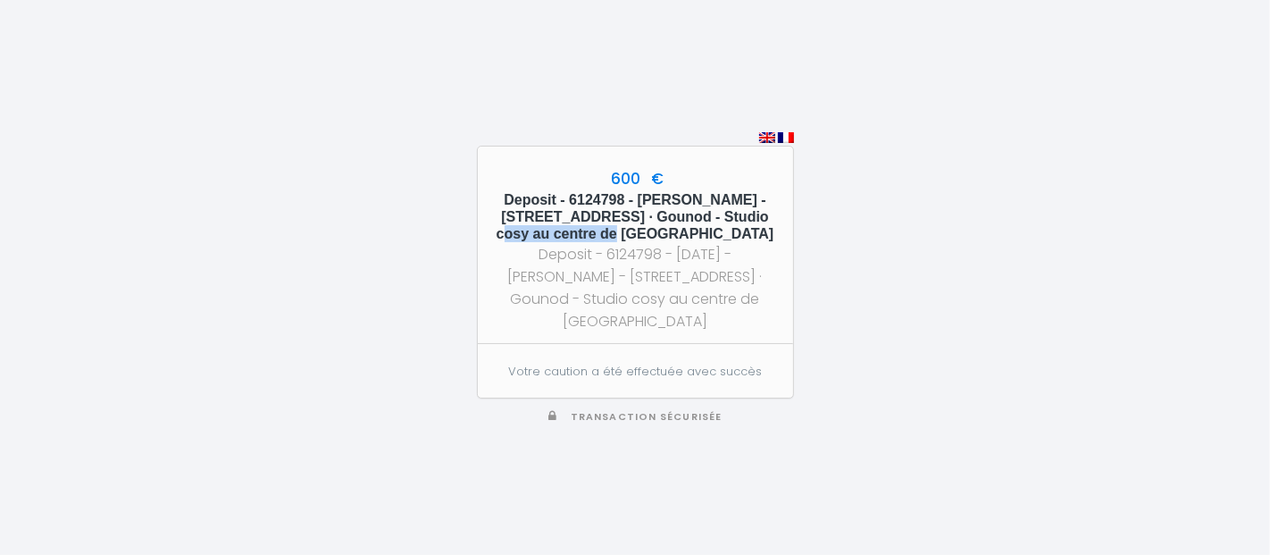
drag, startPoint x: 756, startPoint y: 214, endPoint x: 599, endPoint y: 227, distance: 156.8
click at [599, 227] on h5 "Deposit - 6124798 - Maria Elena Bima - 34 Rue Gounod · Gounod - Studio cosy au …" at bounding box center [635, 217] width 283 height 52
copy h5 "34 Rue Gounod ·"
drag, startPoint x: 631, startPoint y: 210, endPoint x: 748, endPoint y: 208, distance: 116.1
click at [748, 208] on h5 "Deposit - 6124798 - Maria Elena Bima - 34 Rue Gounod · Gounod - Studio cosy au …" at bounding box center [635, 217] width 283 height 52
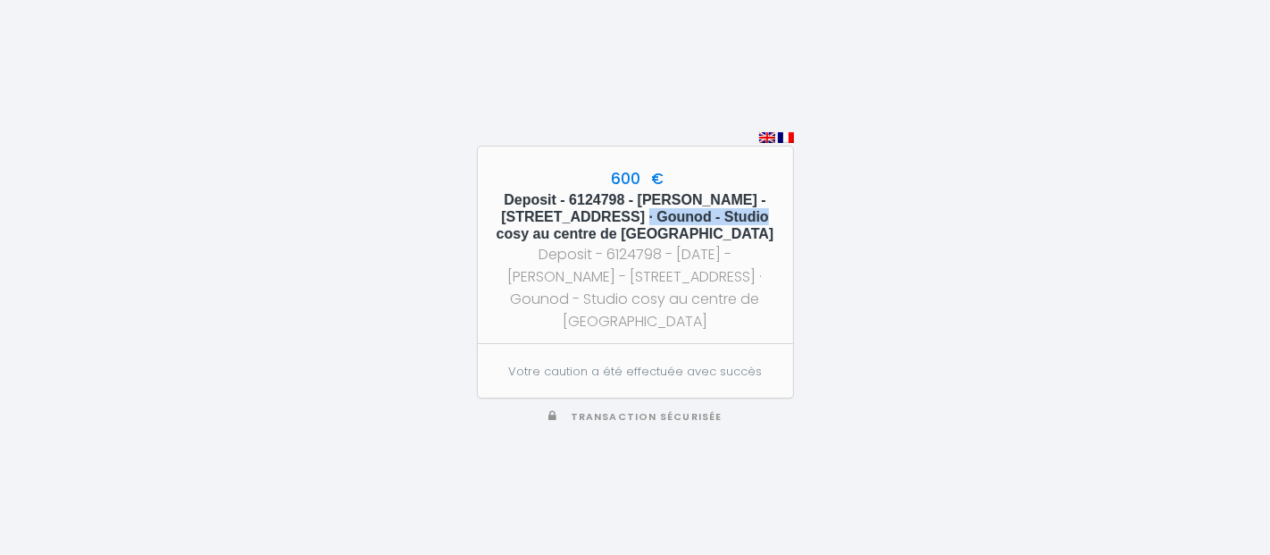
copy h5 "Maria Elena Bima"
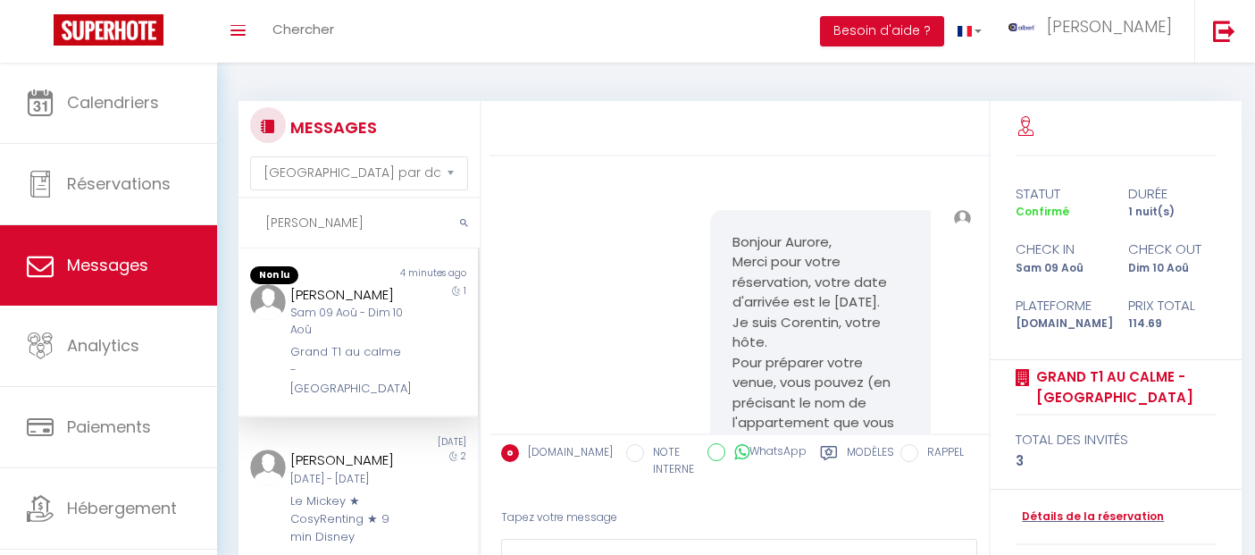
select select "message"
click at [252, 230] on input "Blanchart" at bounding box center [358, 223] width 241 height 50
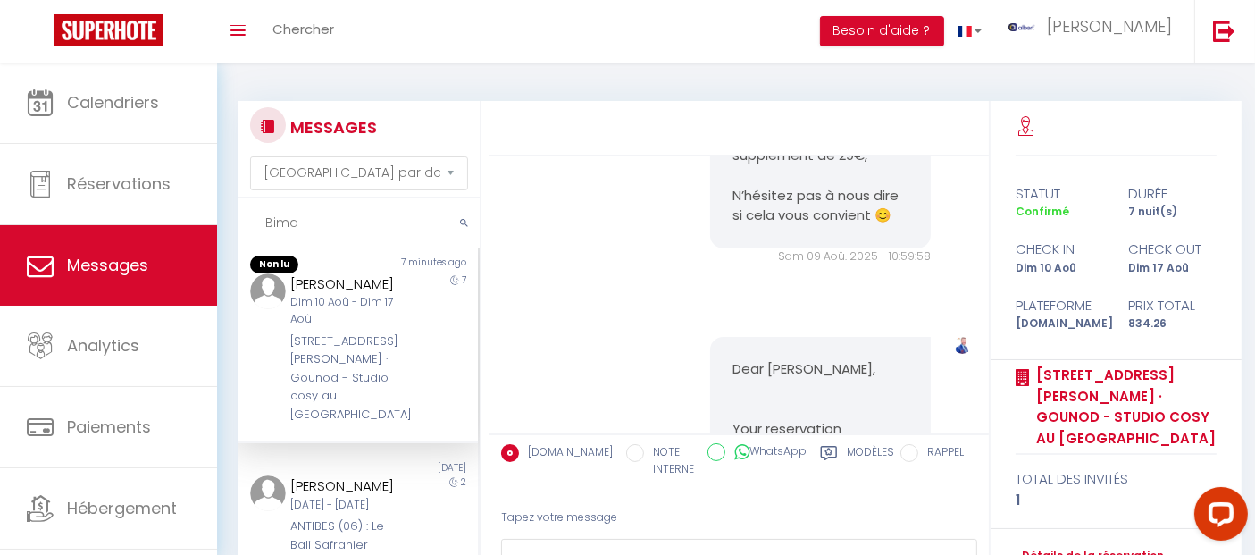
scroll to position [21206, 0]
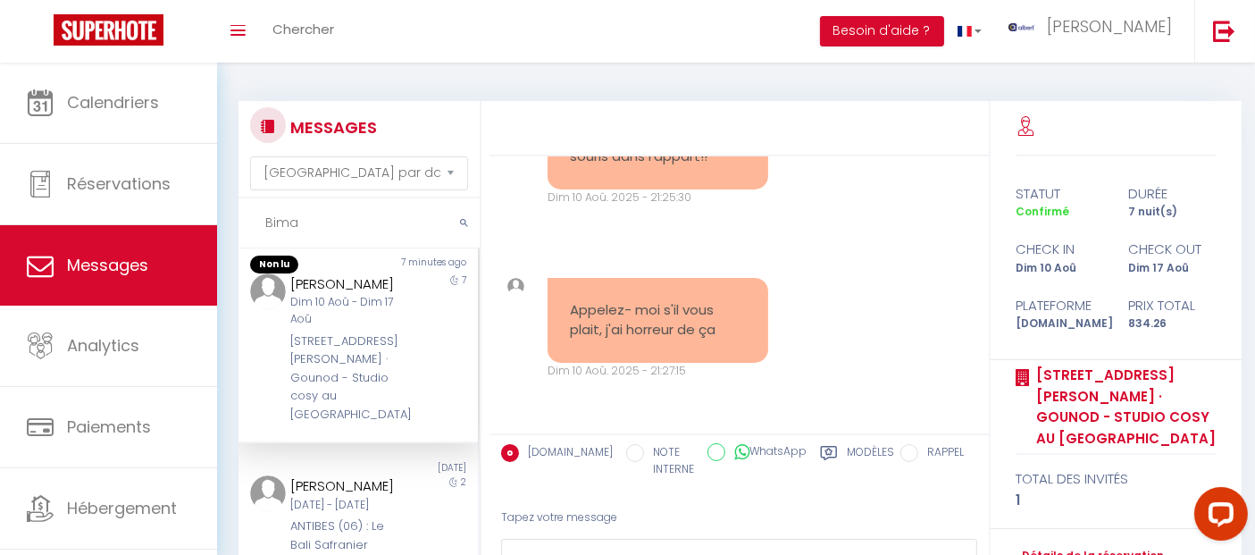
drag, startPoint x: 368, startPoint y: 215, endPoint x: 226, endPoint y: 205, distance: 142.4
click at [227, 205] on div "MESSAGES Trier par date de réservation Trier par date de message Bima Non lu 7 …" at bounding box center [354, 387] width 255 height 572
paste input "FABBRI"
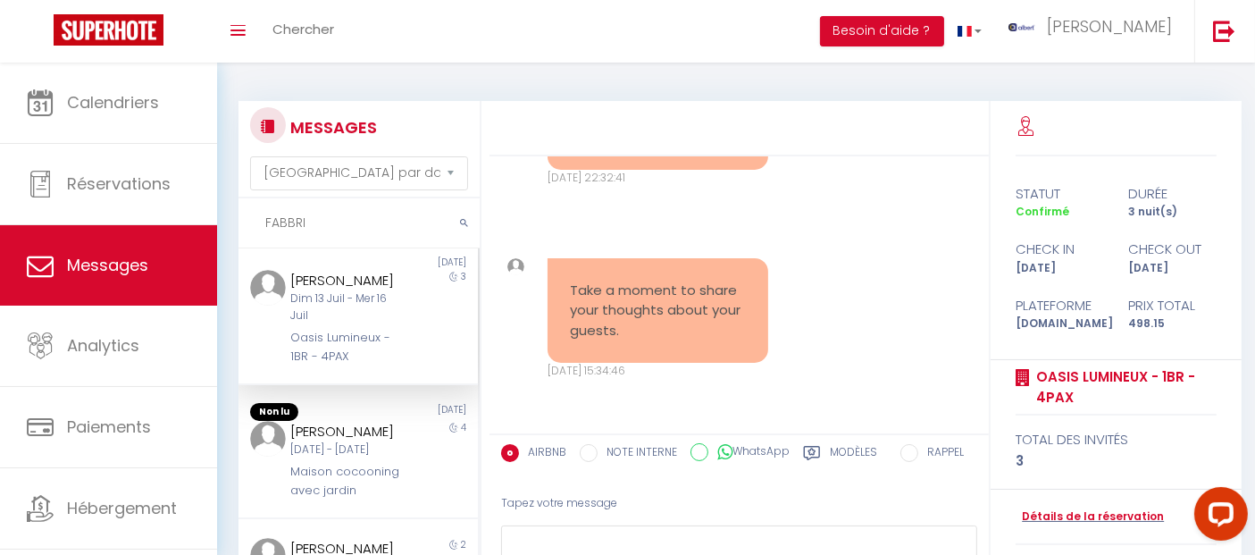
scroll to position [13599, 0]
type input "FABBRI"
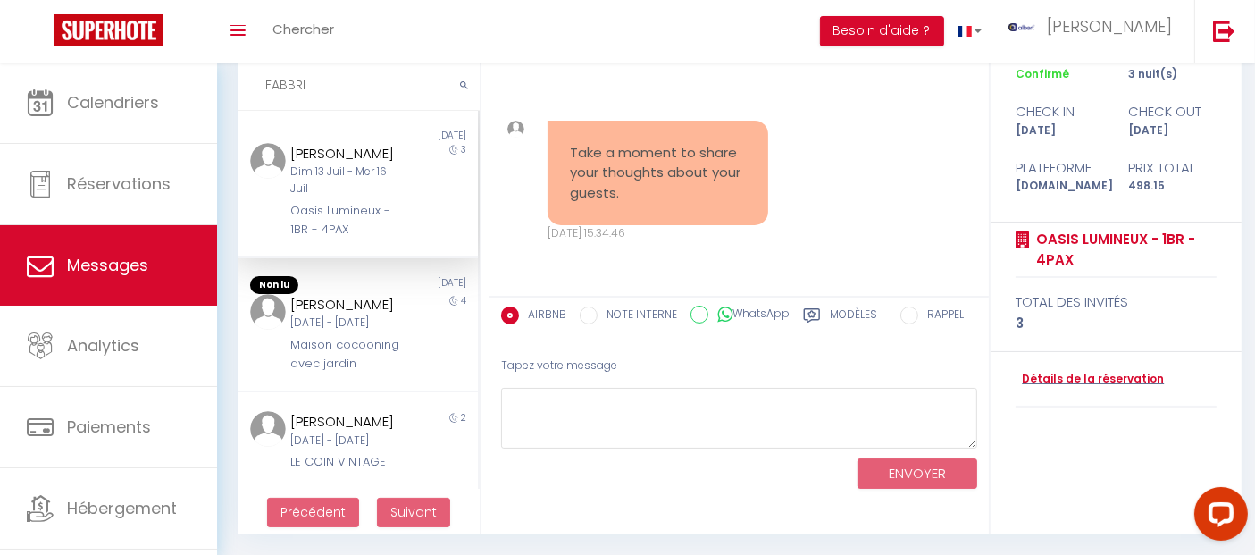
scroll to position [0, 0]
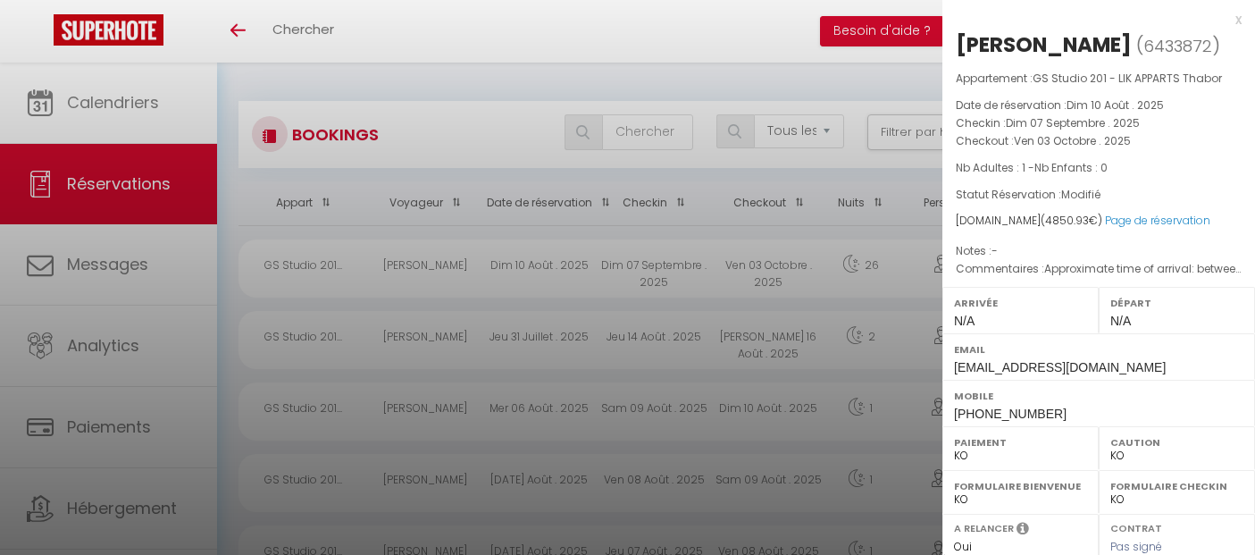
click at [1217, 21] on div "x" at bounding box center [1091, 19] width 299 height 21
checkbox input "false"
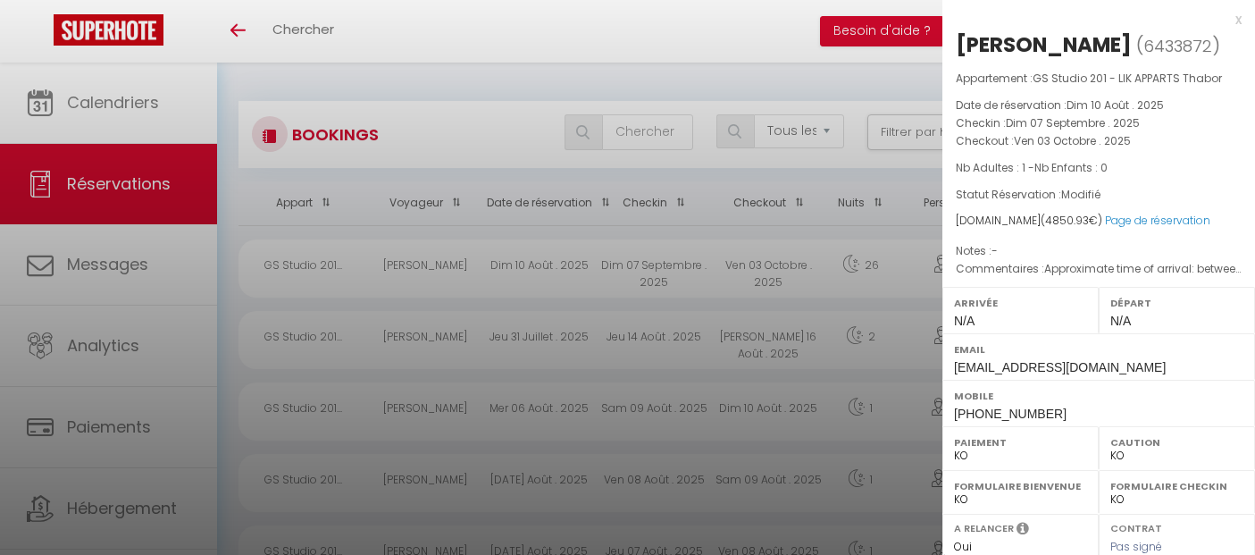
checkbox input "false"
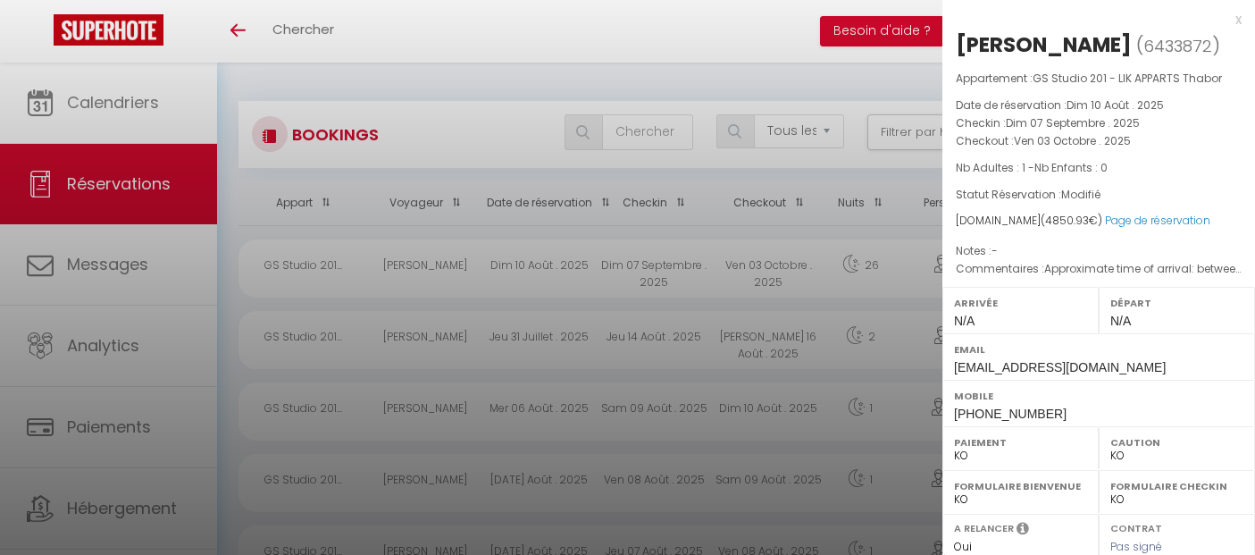
checkbox input "false"
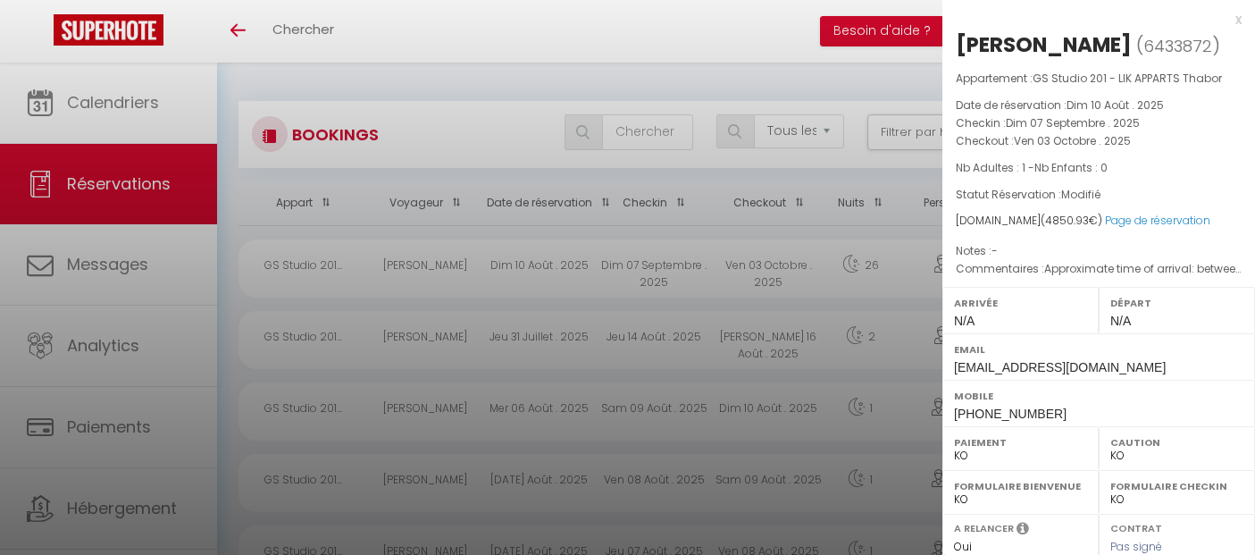
checkbox input "false"
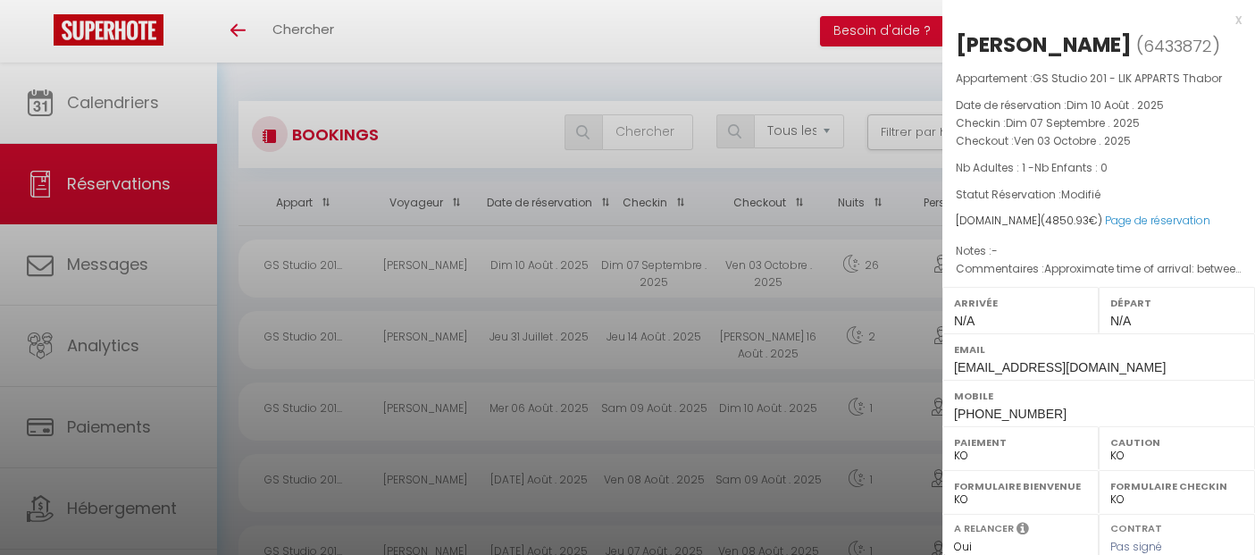
checkbox input "false"
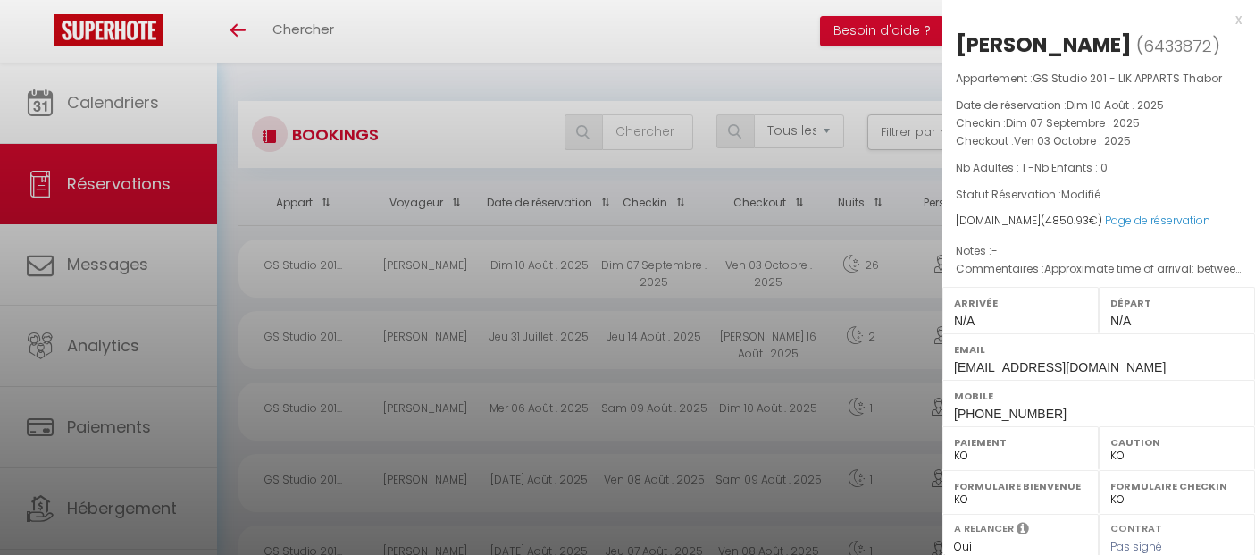
checkbox input "false"
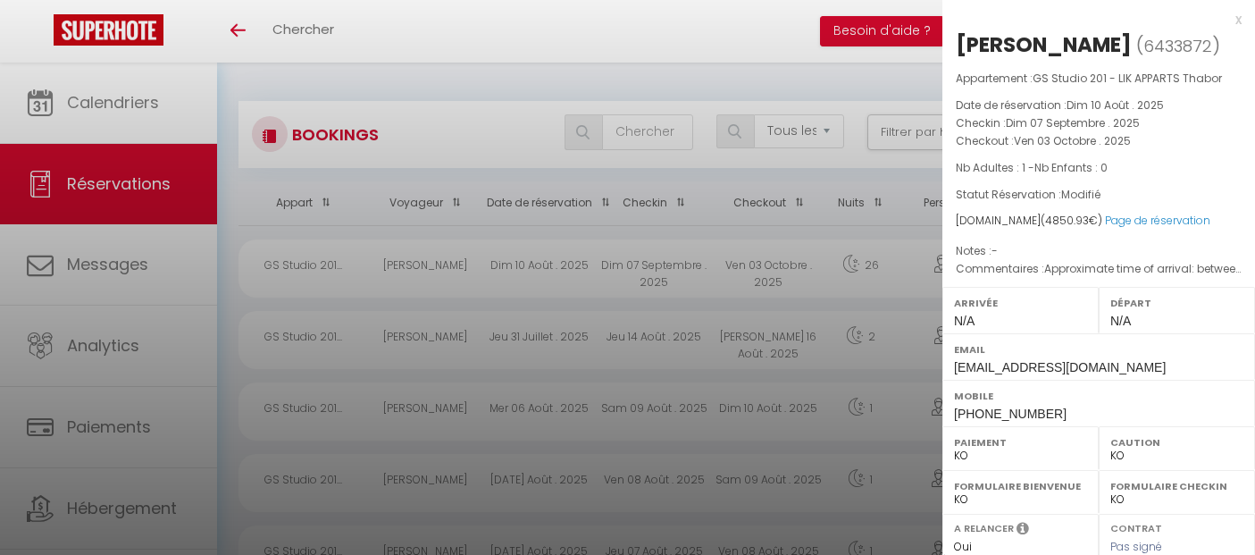
checkbox input "false"
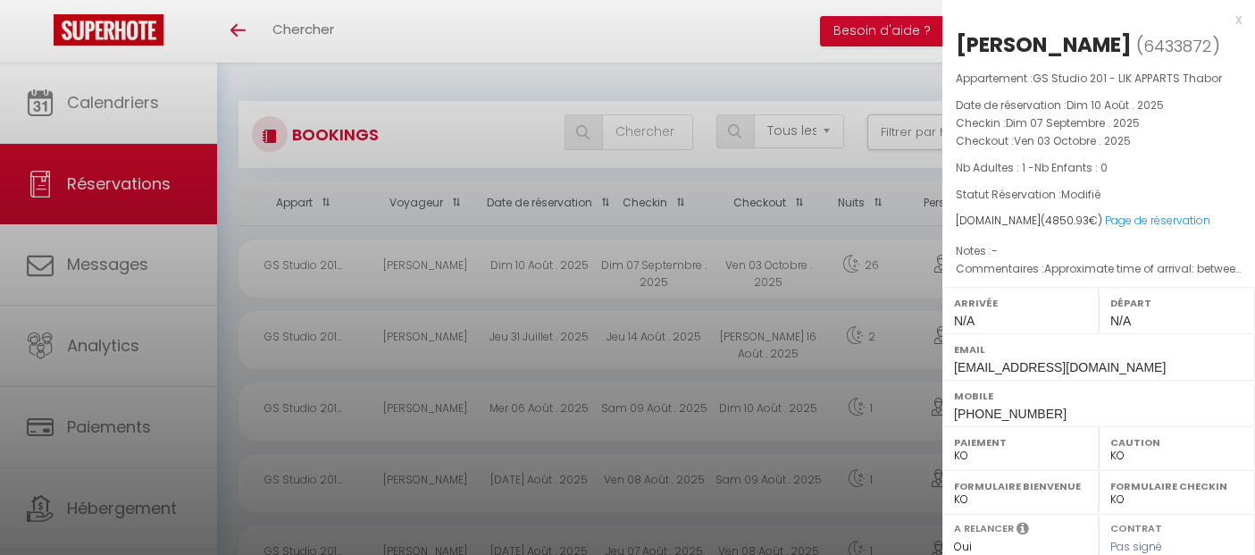
checkbox input "false"
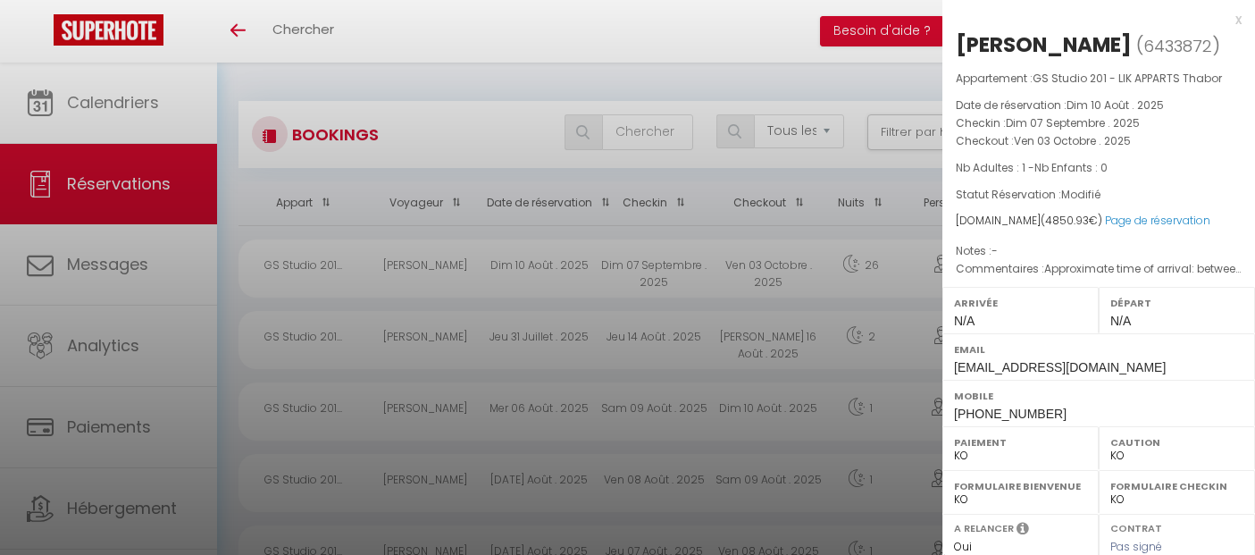
checkbox input "false"
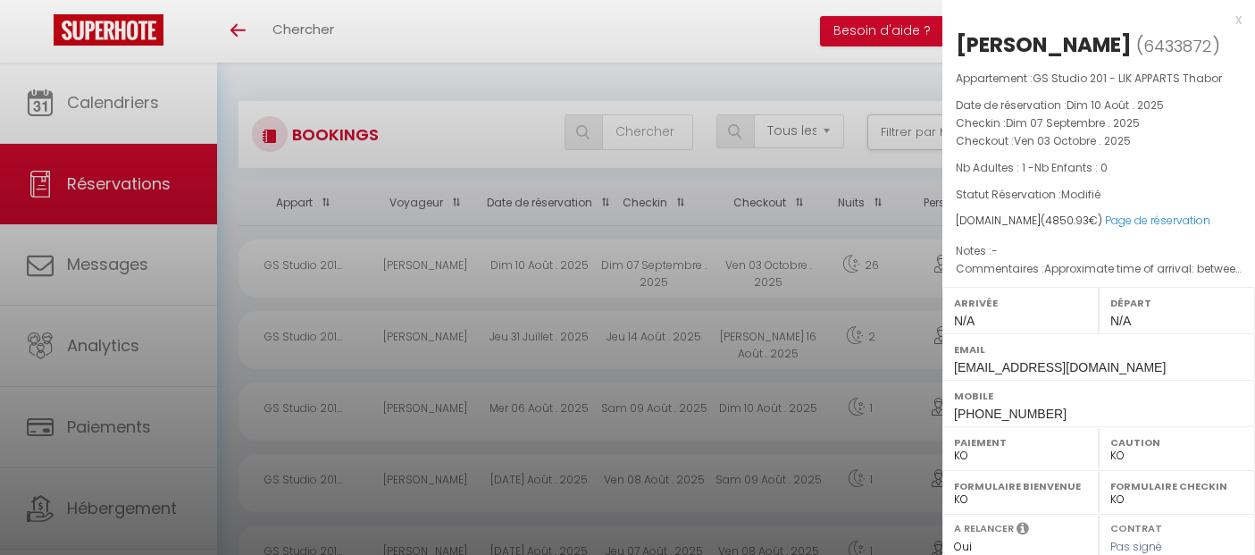
checkbox input "false"
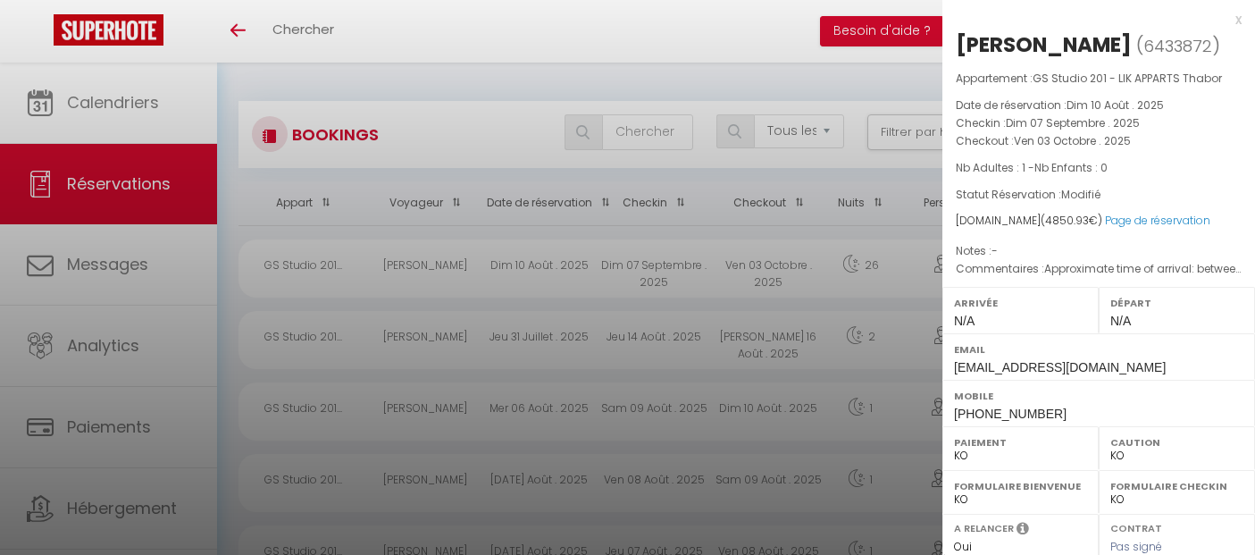
checkbox input "false"
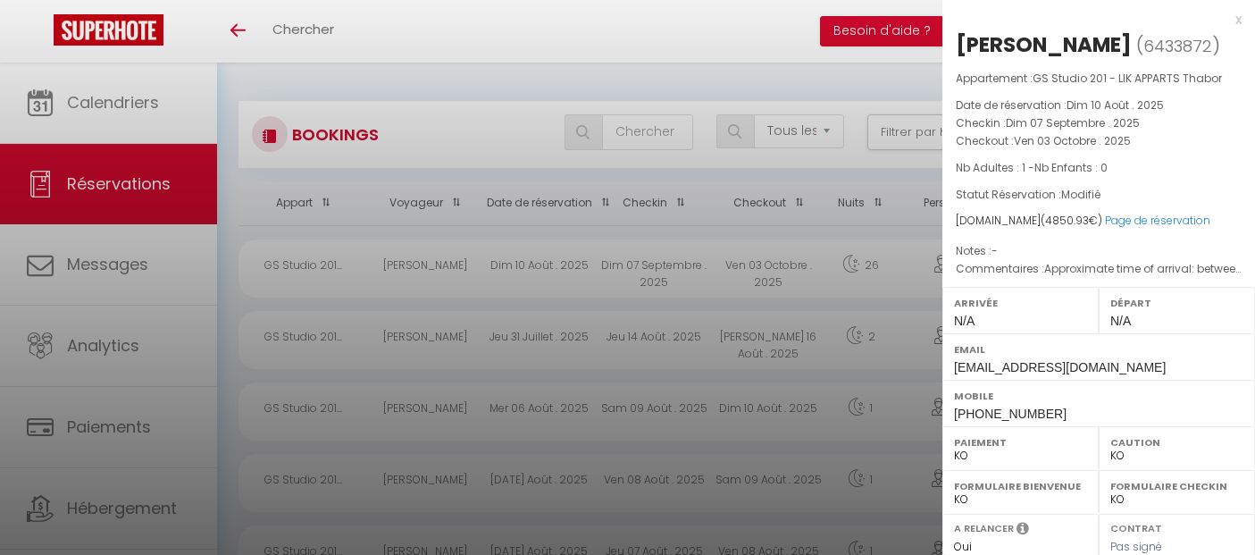
checkbox input "false"
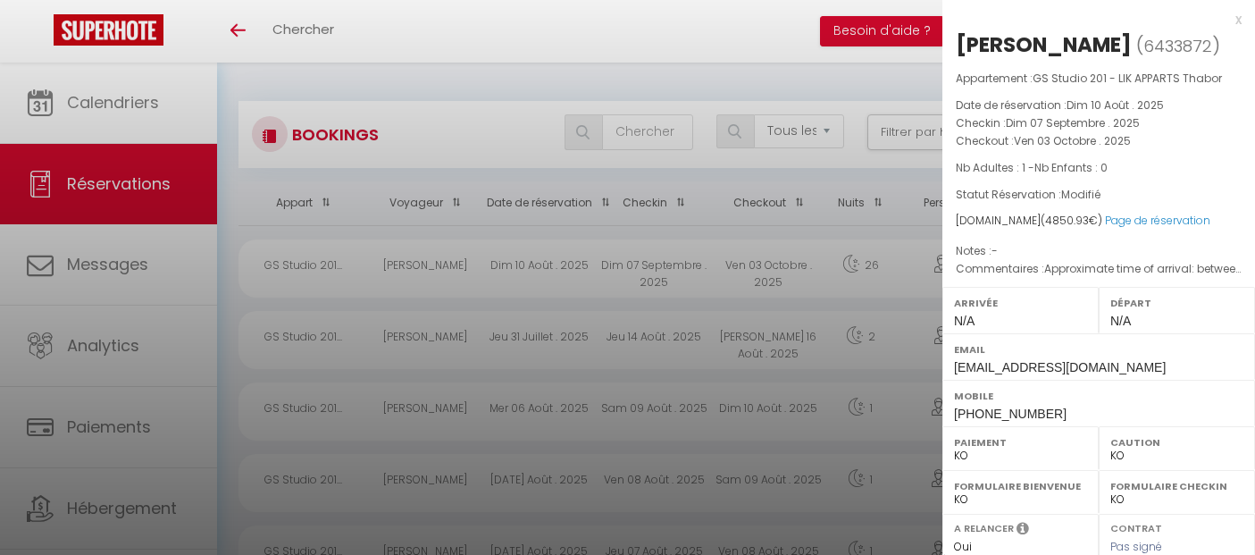
checkbox input "false"
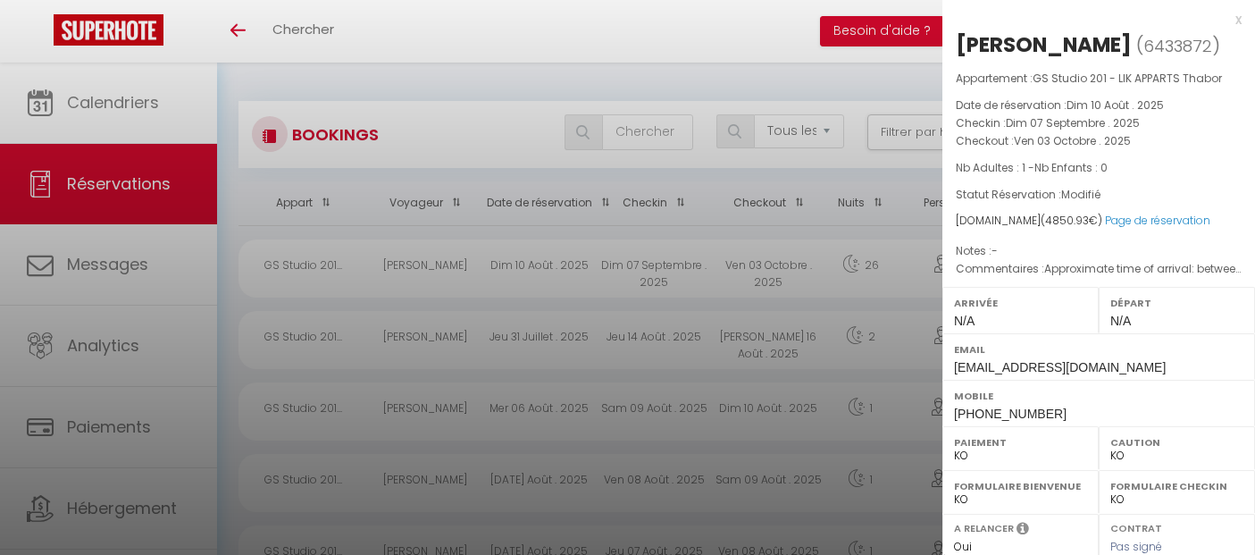
checkbox input "false"
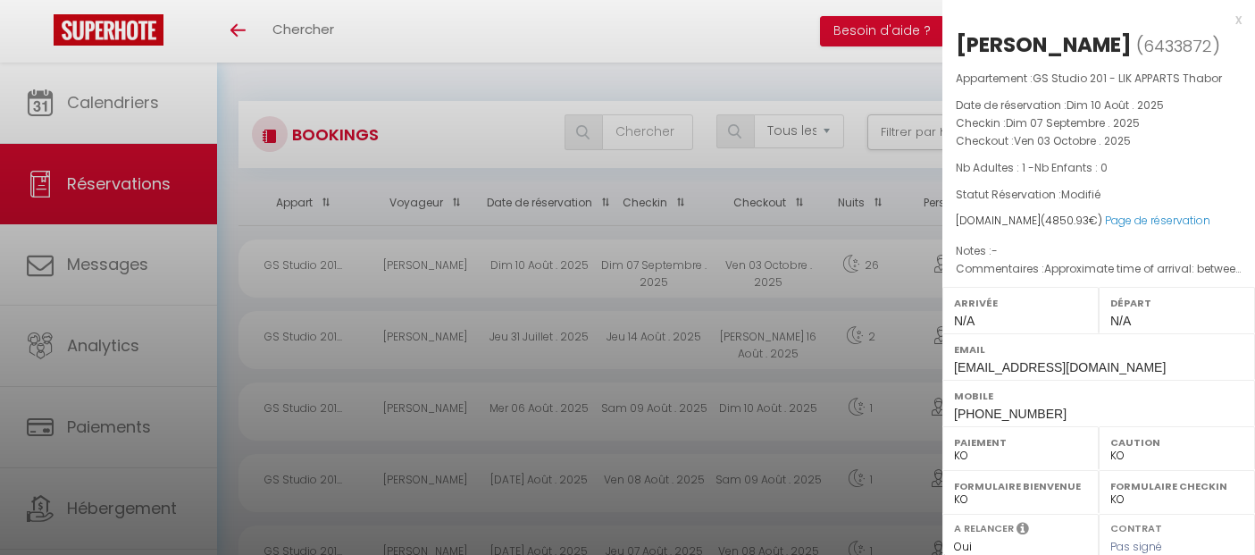
checkbox input "false"
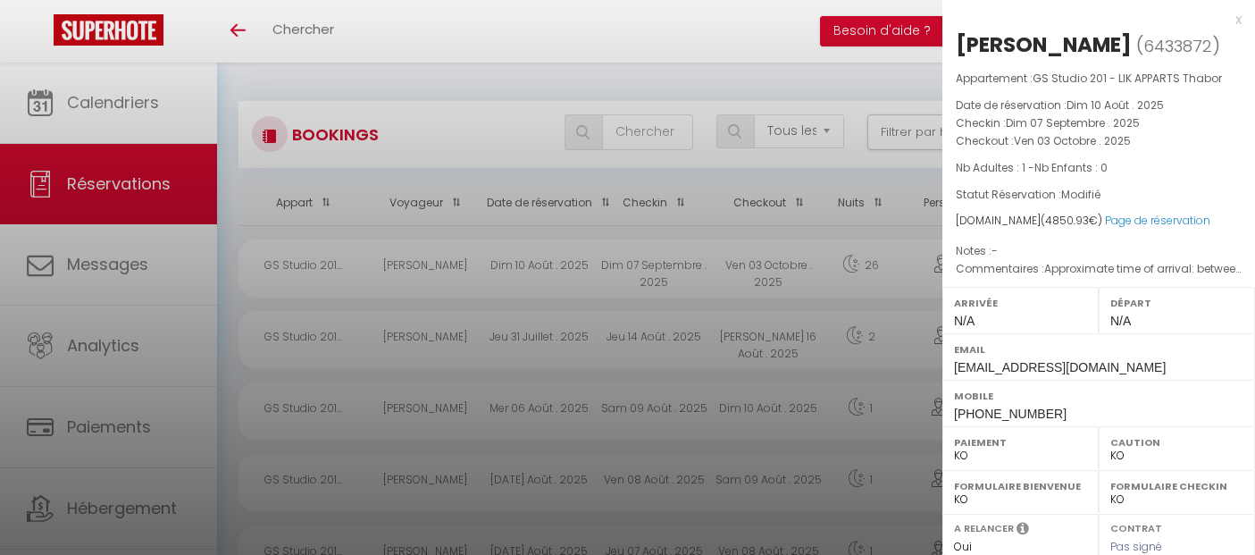
checkbox input "false"
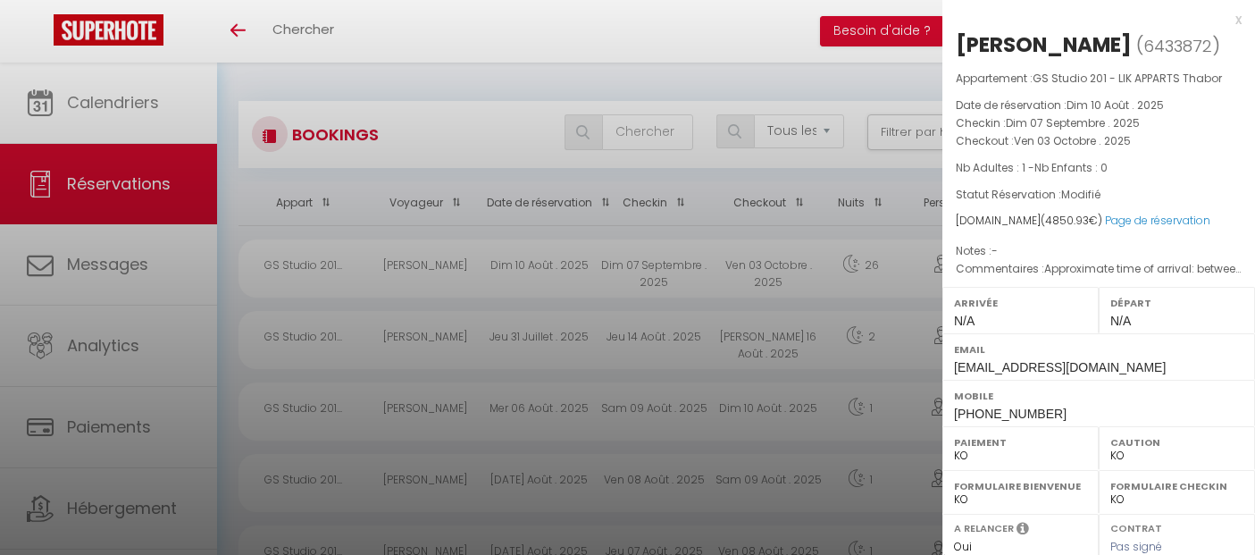
checkbox input "false"
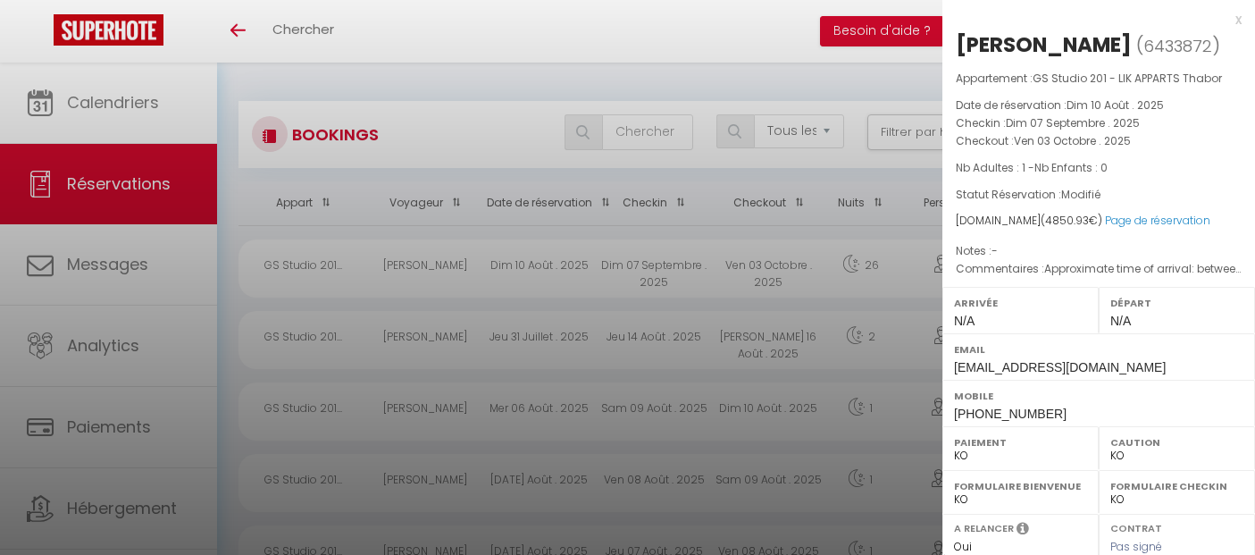
checkbox input "false"
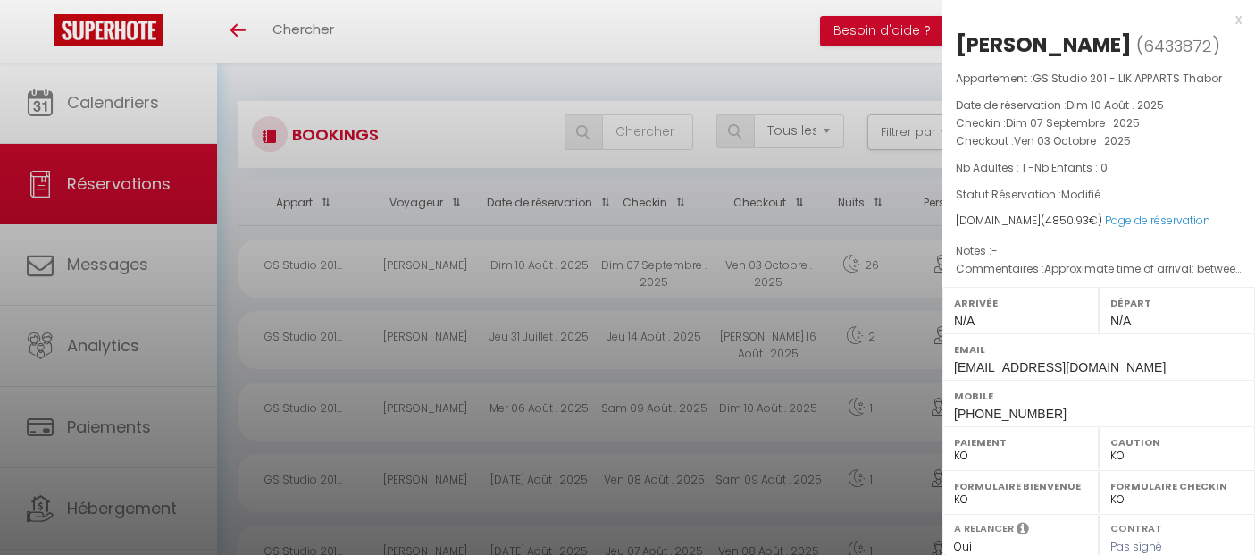
checkbox input "false"
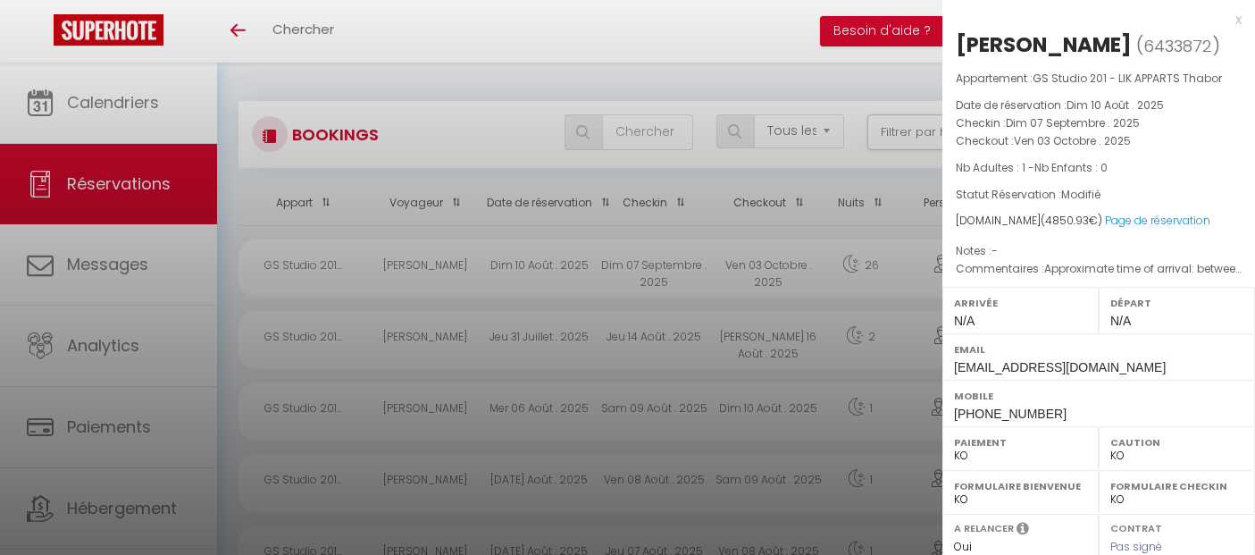
checkbox input "false"
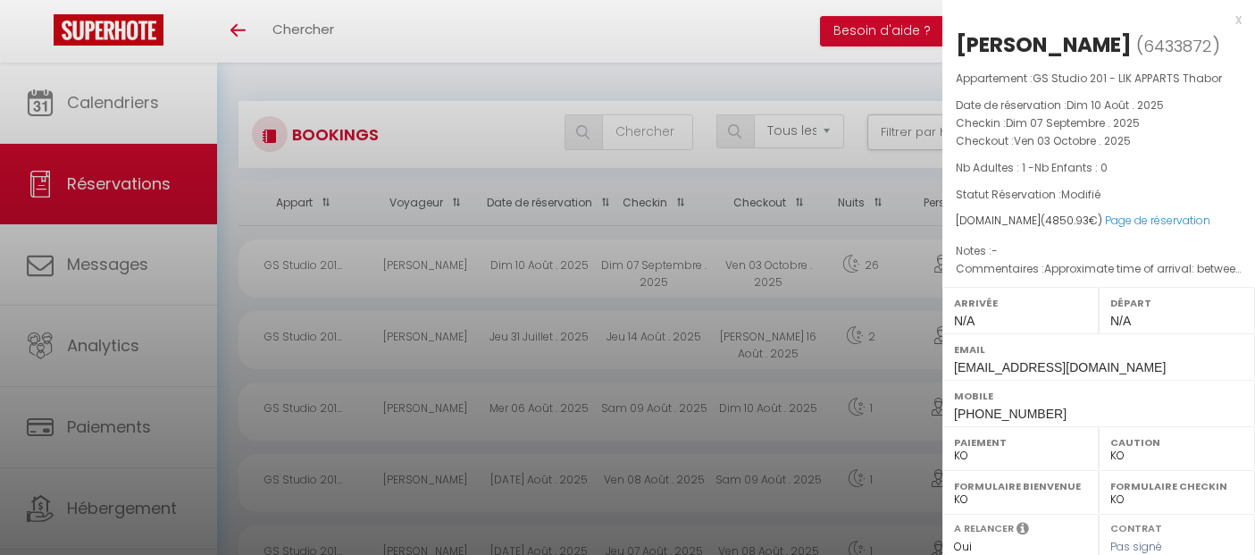
checkbox input "false"
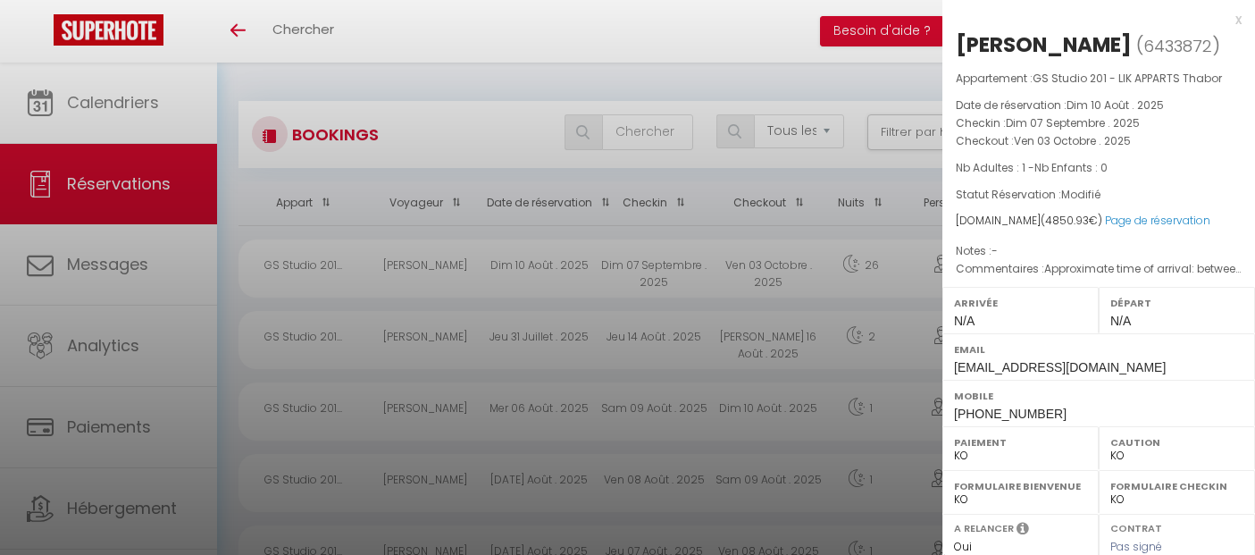
checkbox input "false"
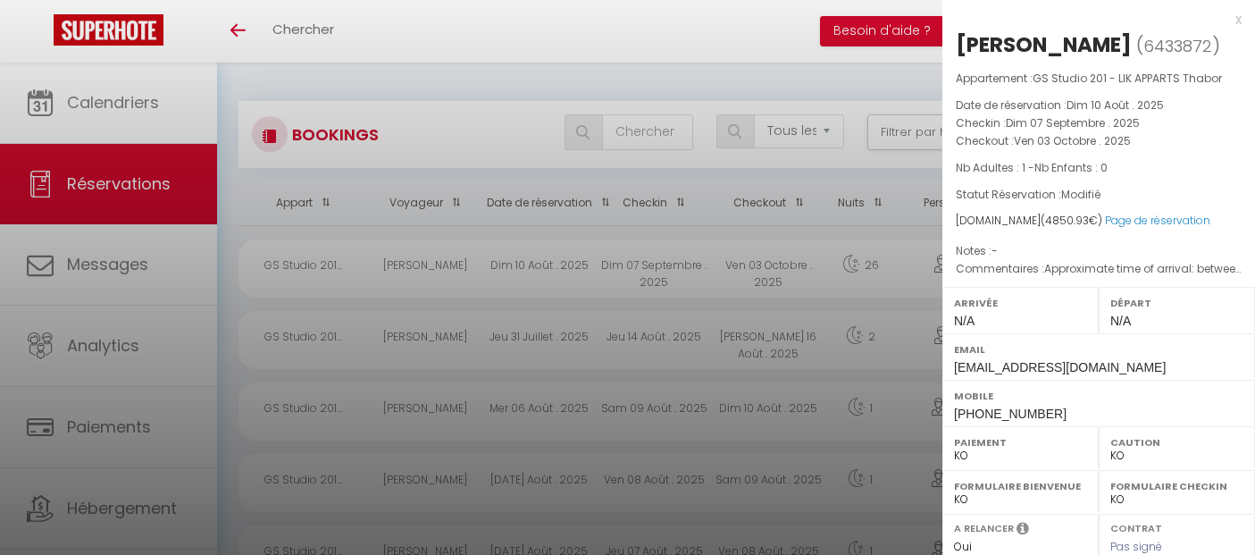
checkbox input "false"
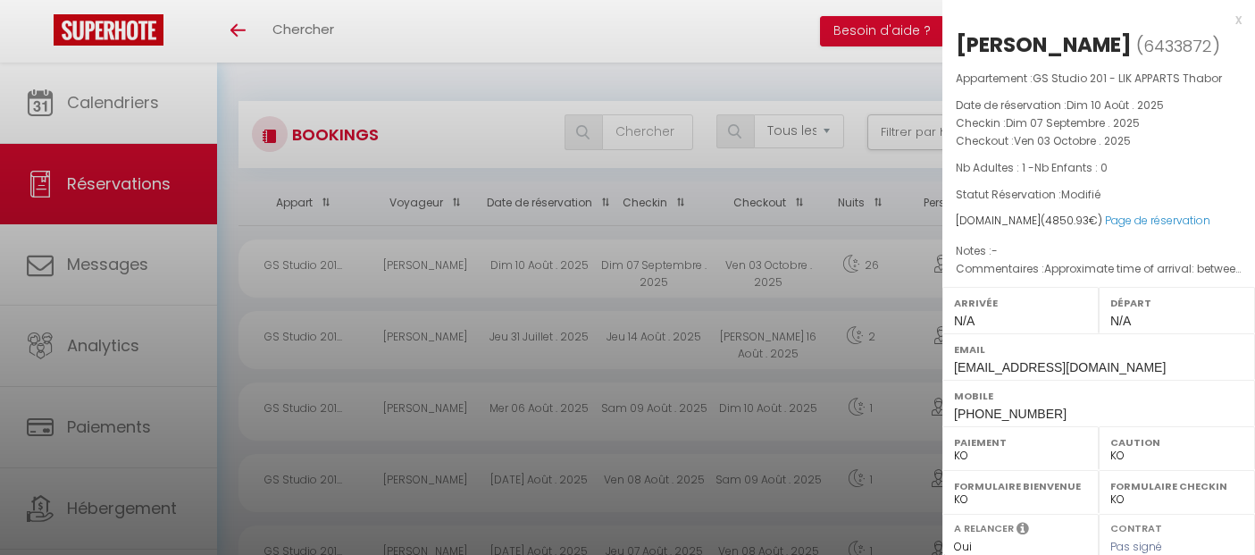
checkbox input "false"
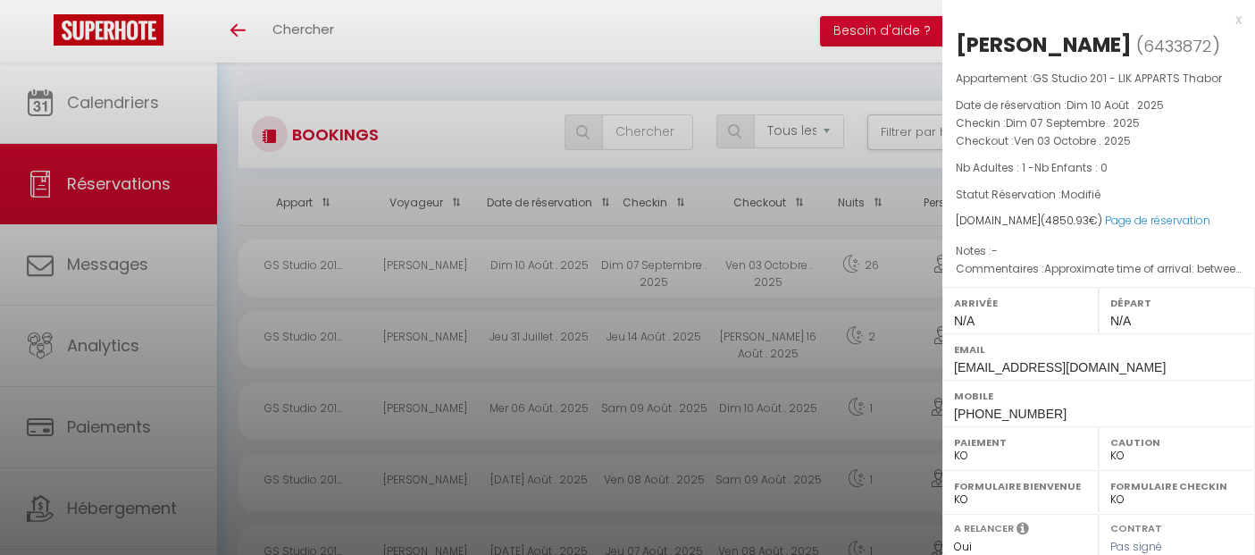
checkbox input "false"
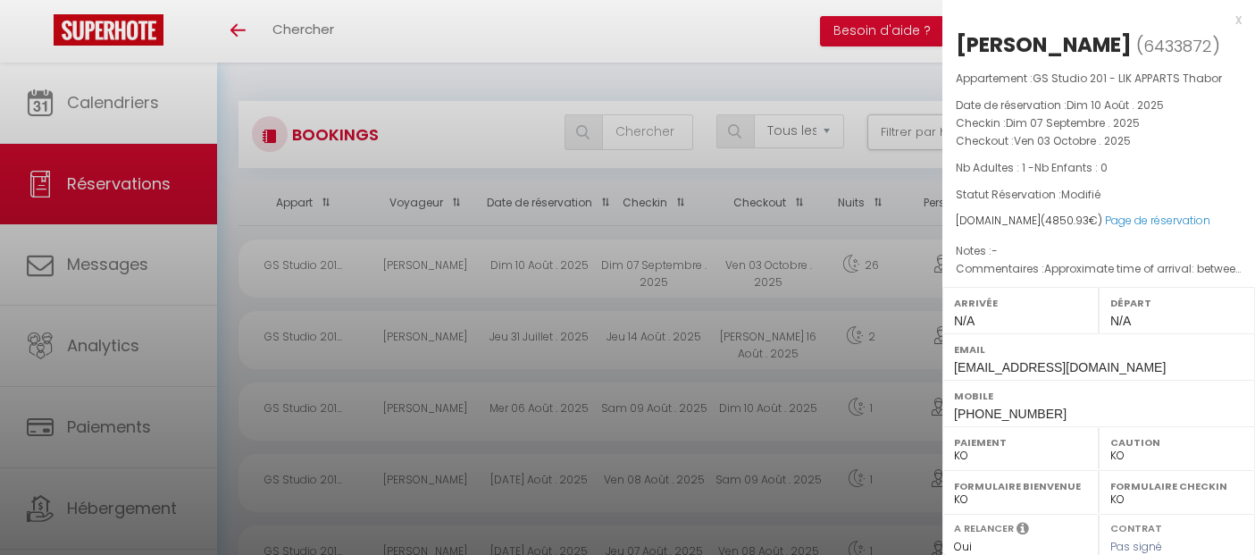
checkbox input "false"
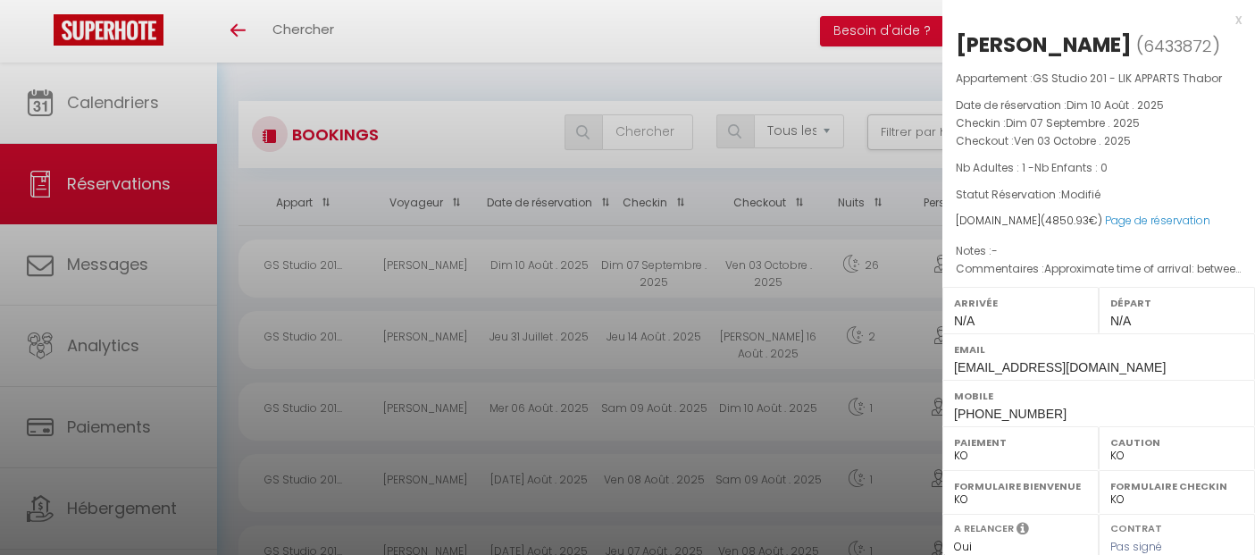
checkbox input "false"
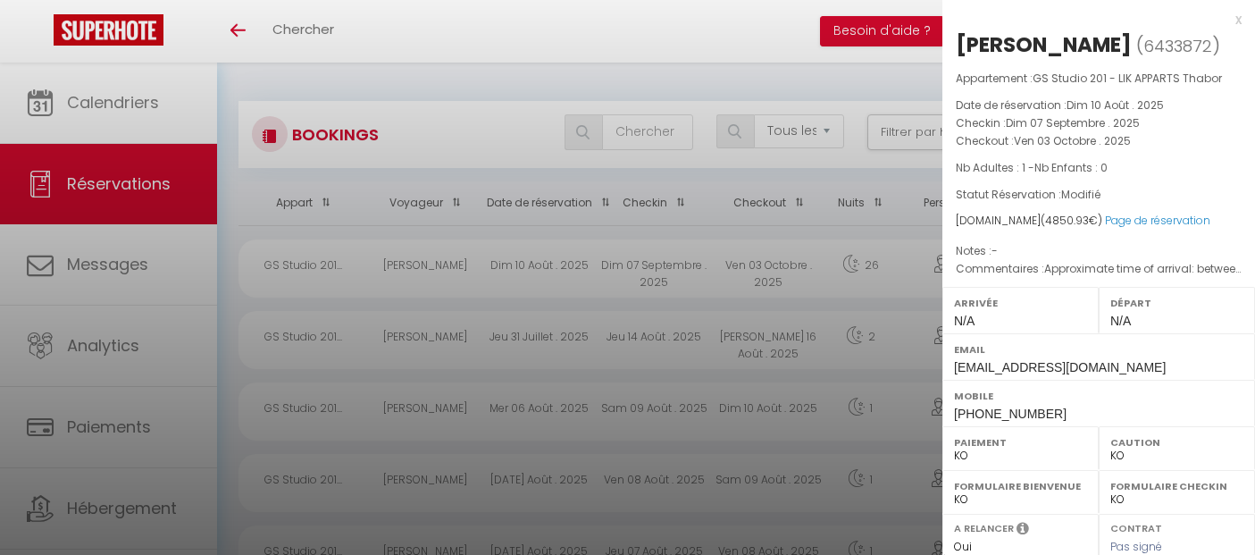
checkbox input "false"
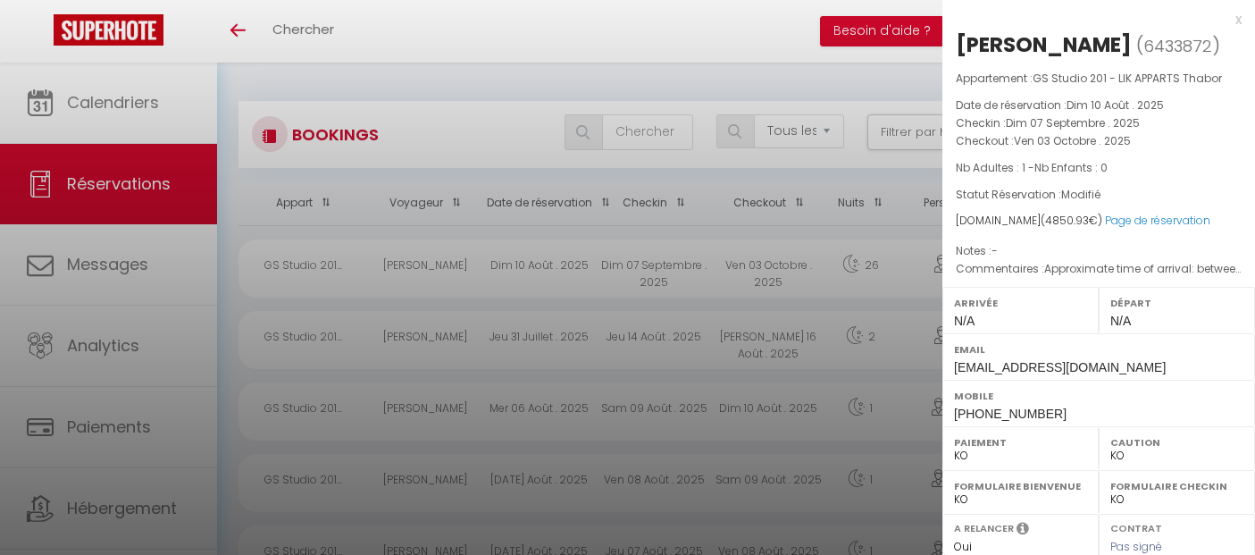
checkbox input "false"
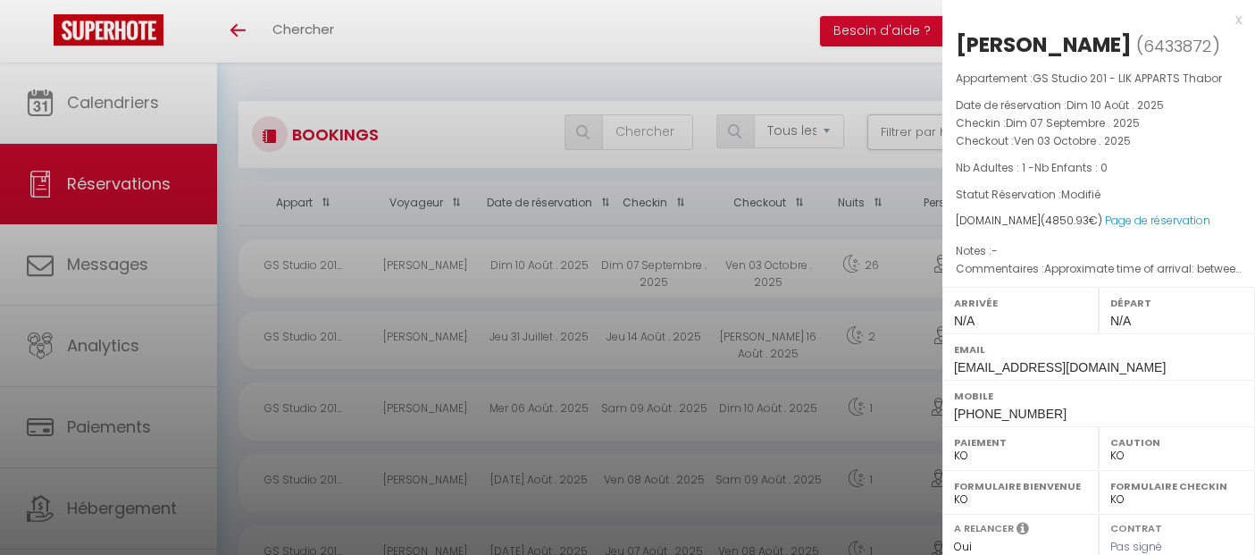
checkbox input "false"
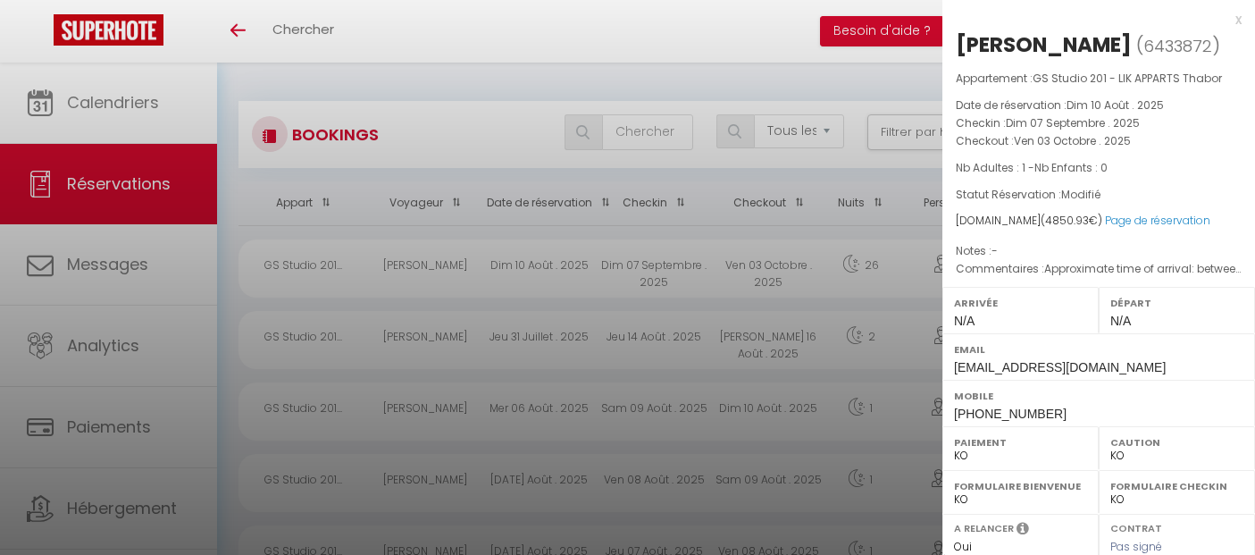
checkbox input "false"
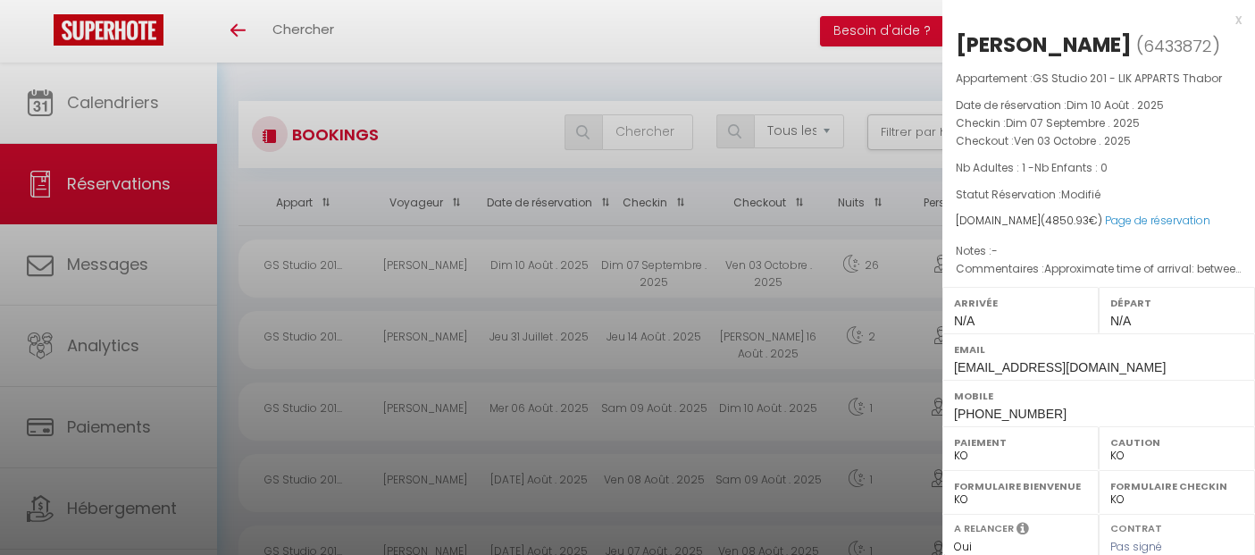
checkbox input "false"
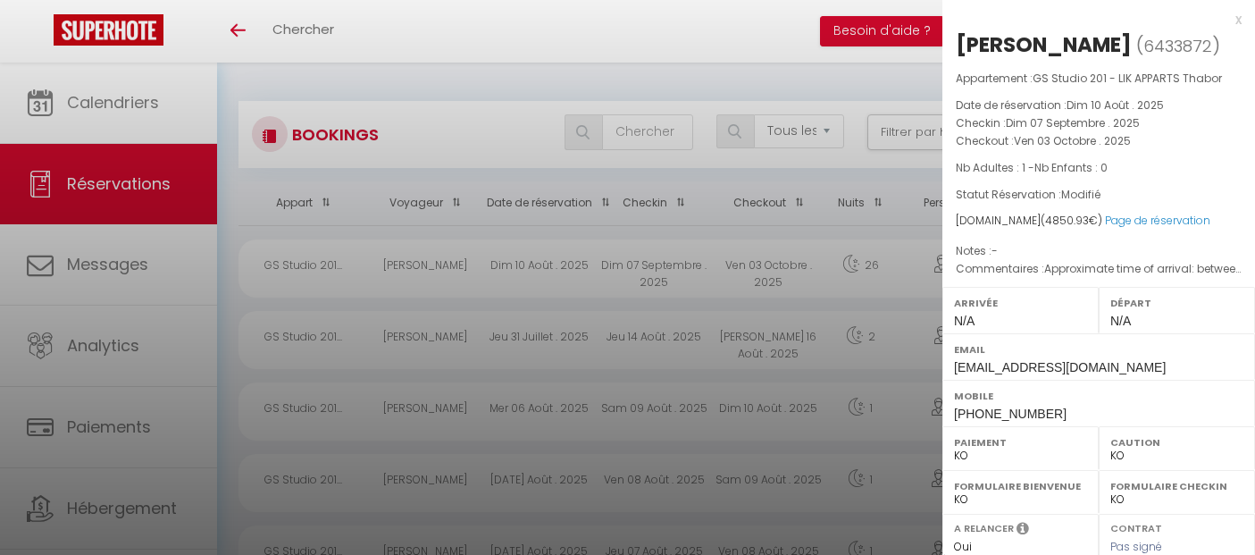
checkbox input "false"
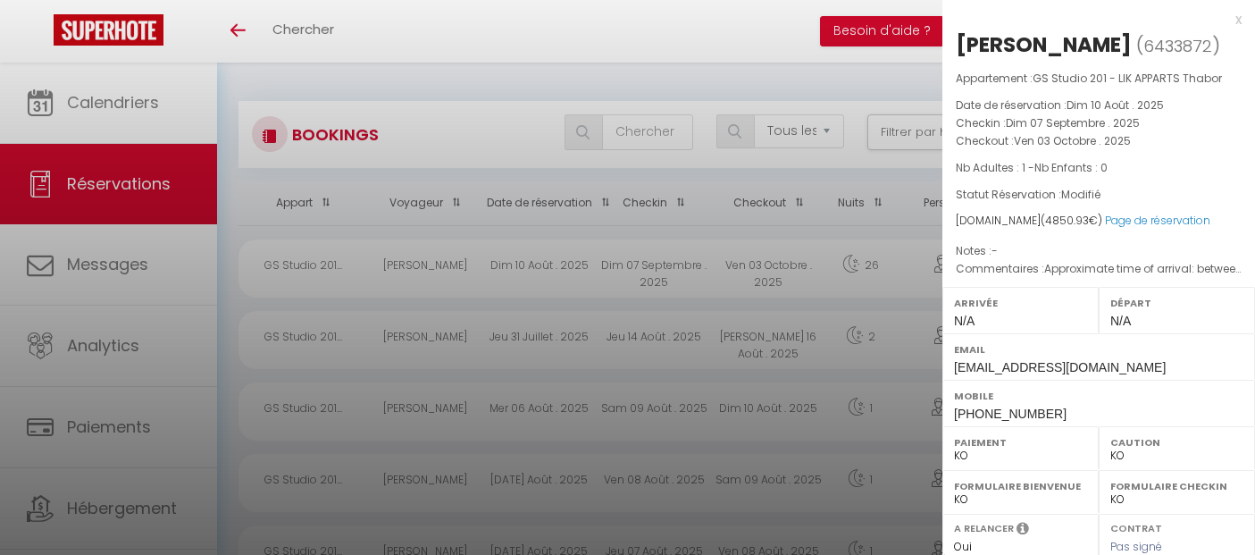
checkbox input "false"
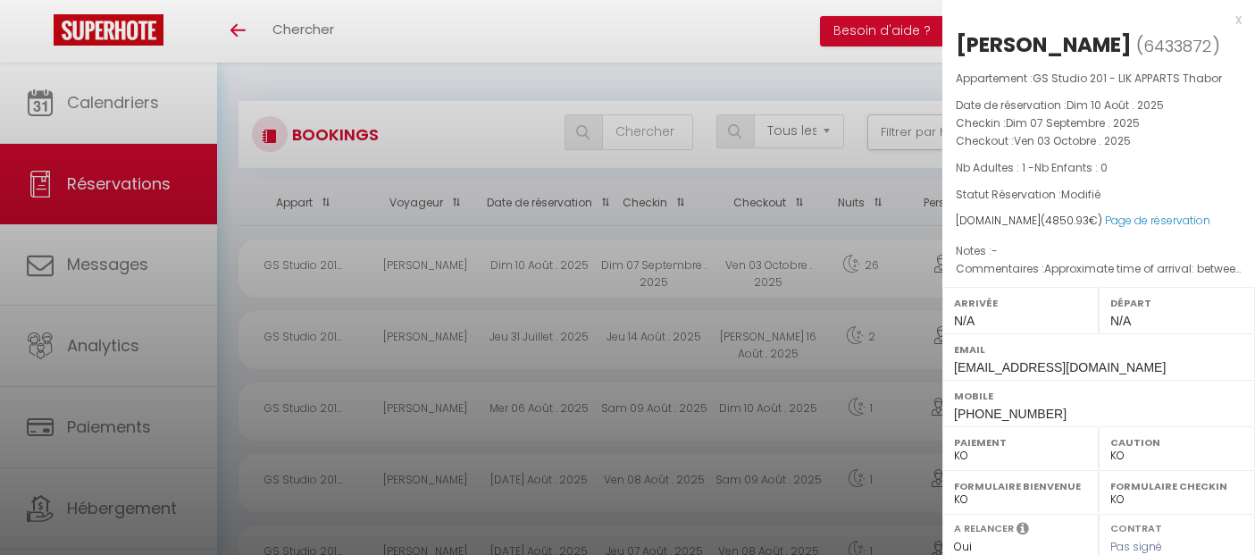
checkbox input "false"
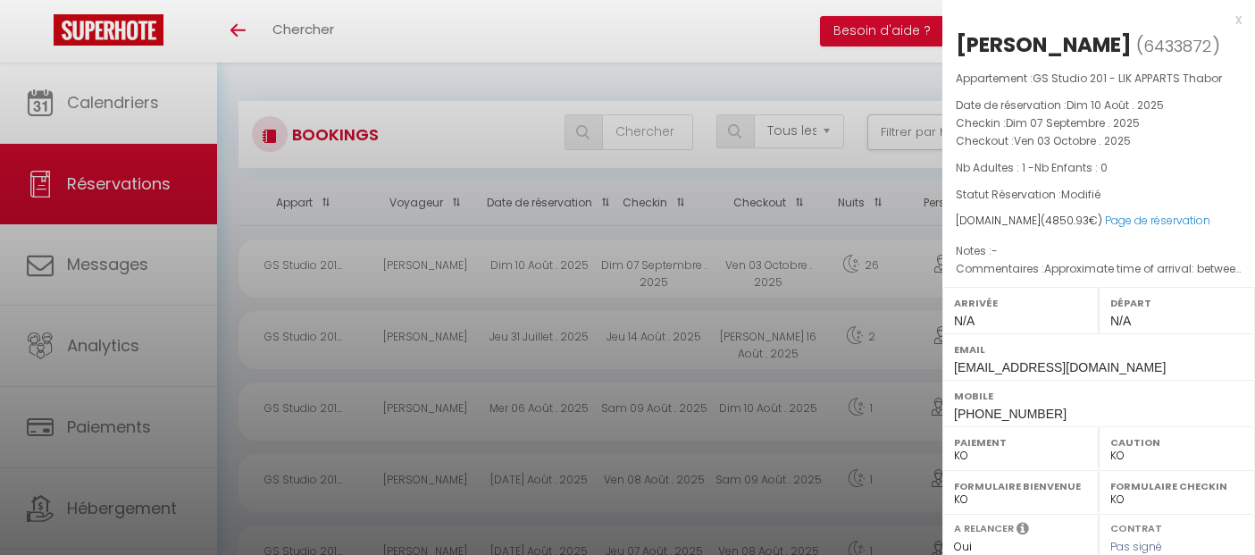
checkbox input "false"
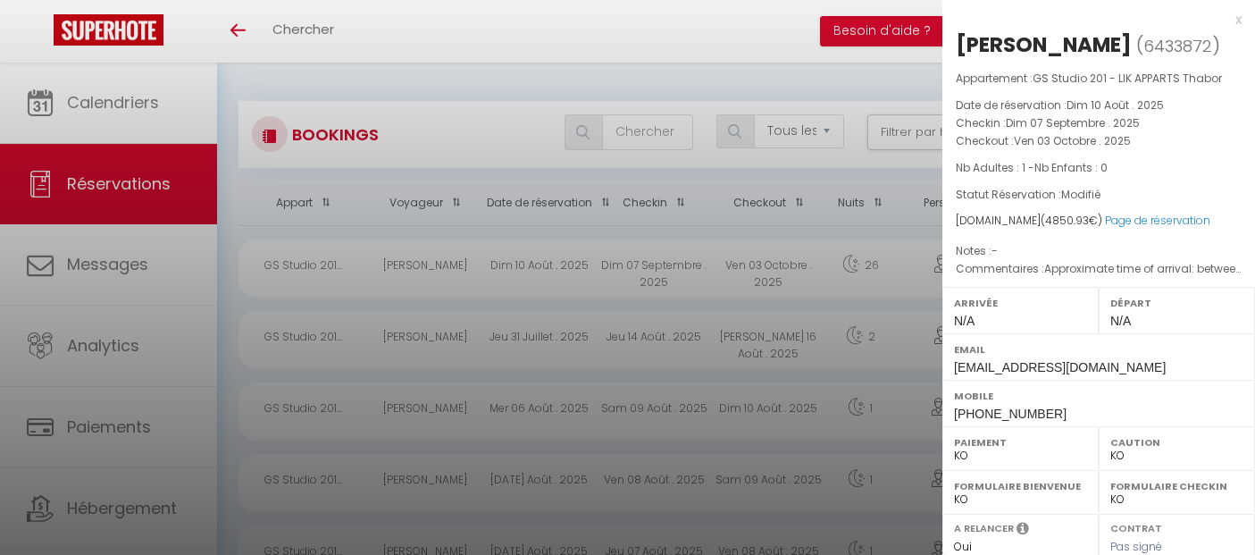
checkbox input "false"
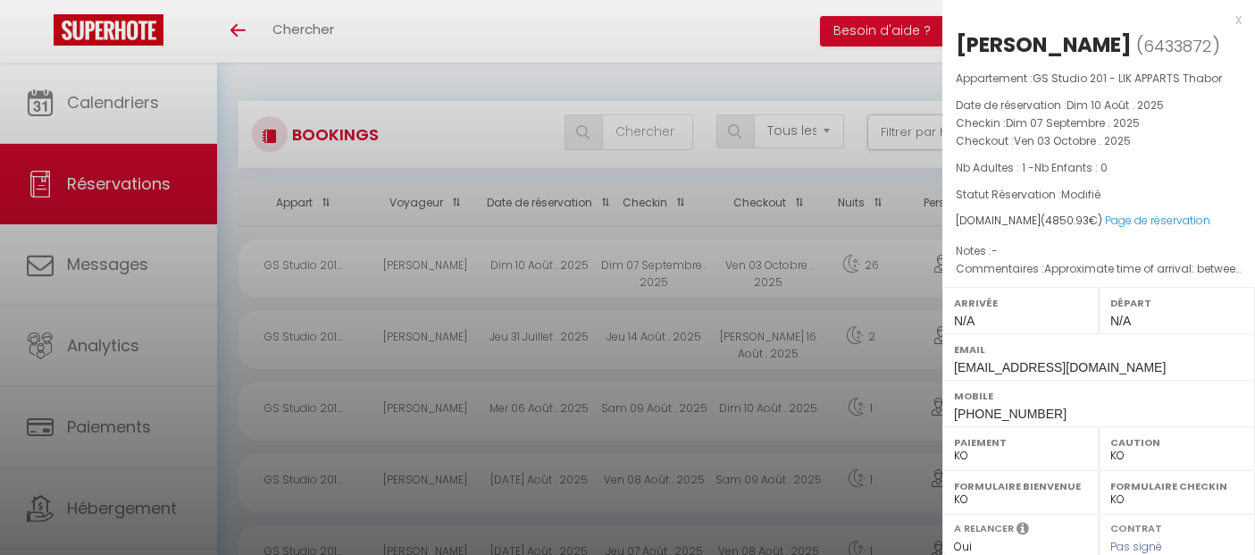
checkbox input "false"
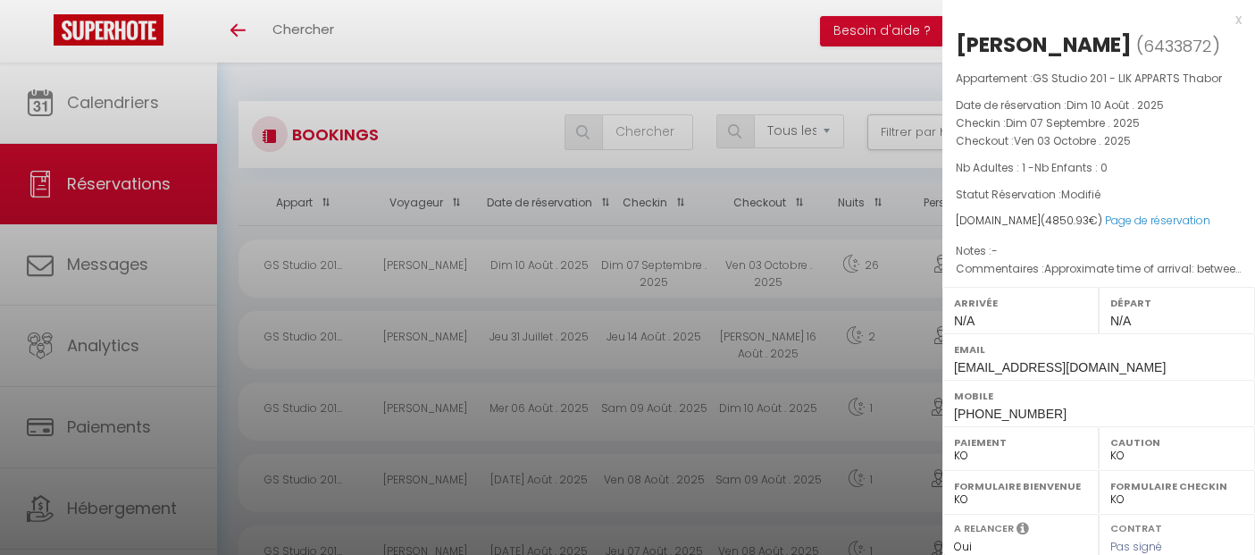
checkbox input "false"
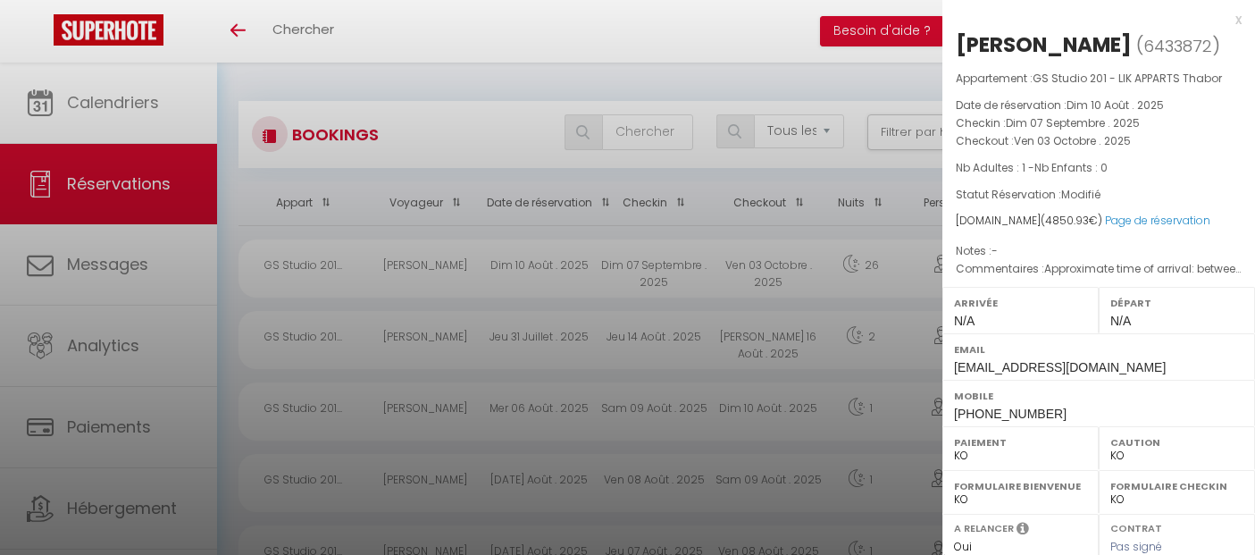
checkbox input "false"
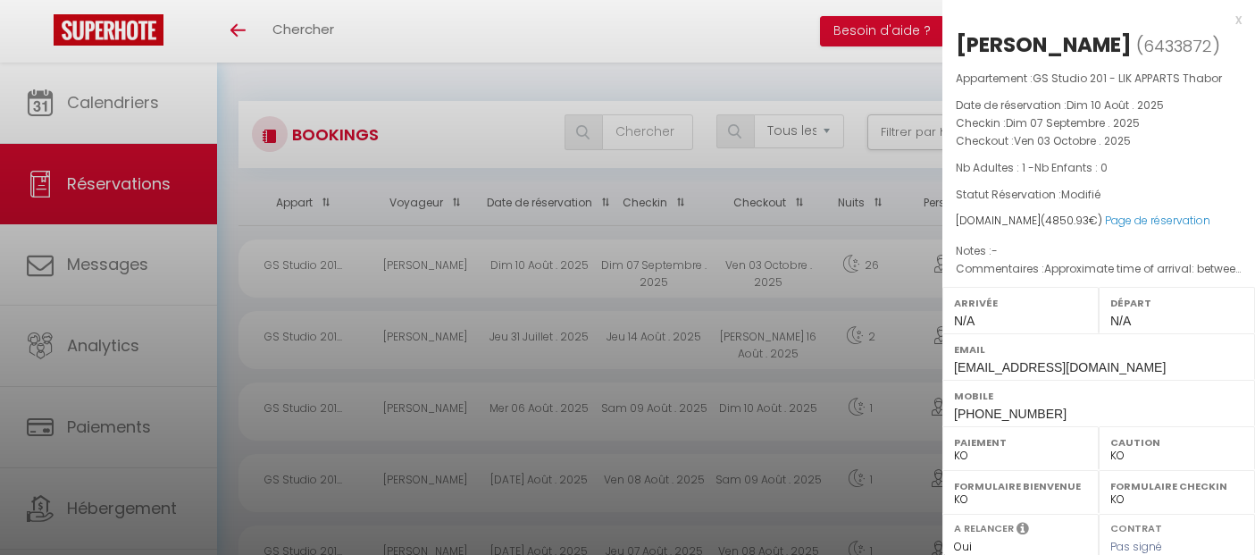
checkbox input "false"
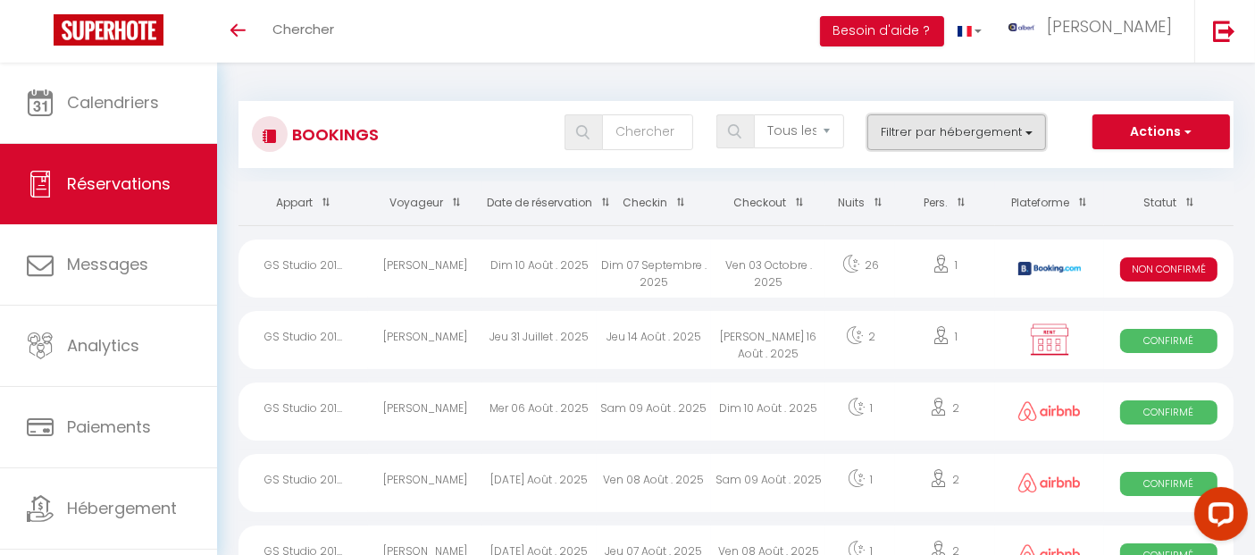
click at [933, 126] on button "Filtrer par hébergement" at bounding box center [956, 132] width 179 height 36
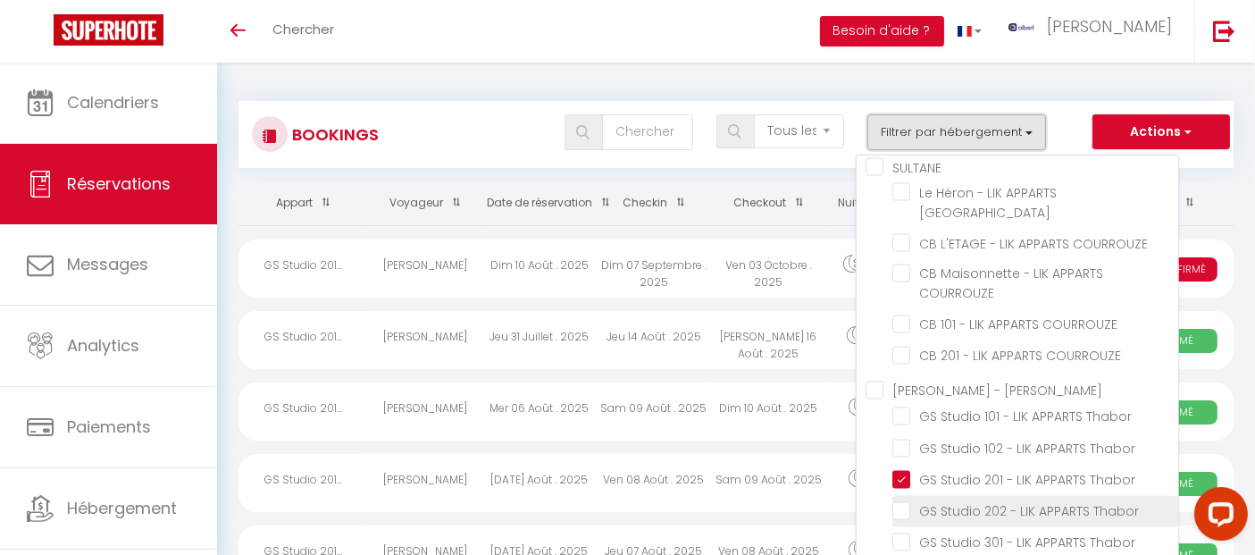
scroll to position [10171, 0]
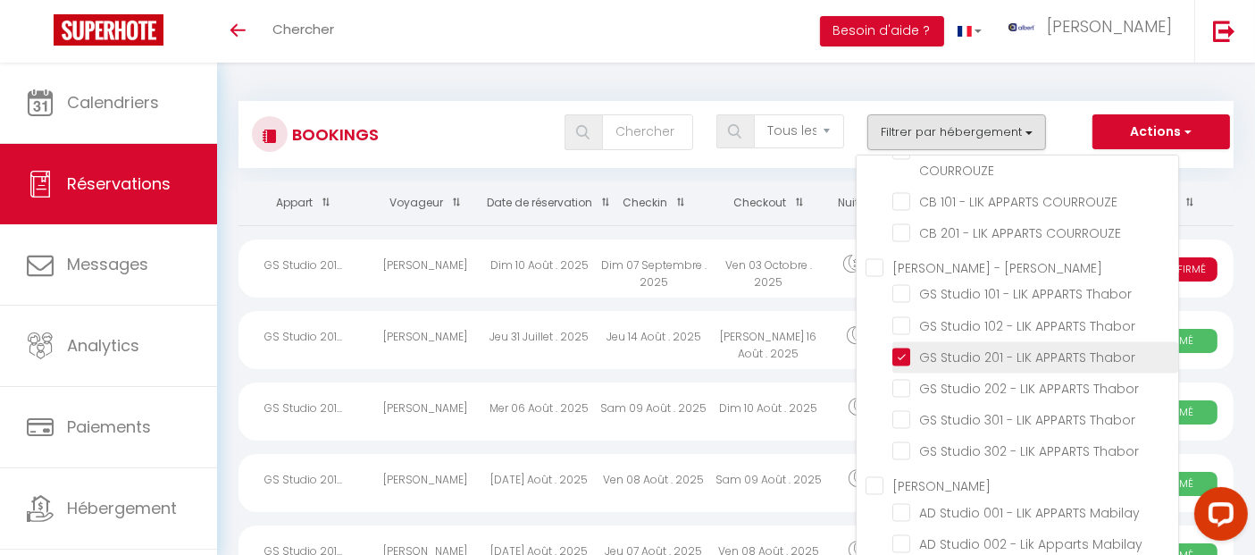
click at [896, 355] on input "GS Studio 201 - LIK APPARTS Thabor" at bounding box center [1035, 356] width 286 height 18
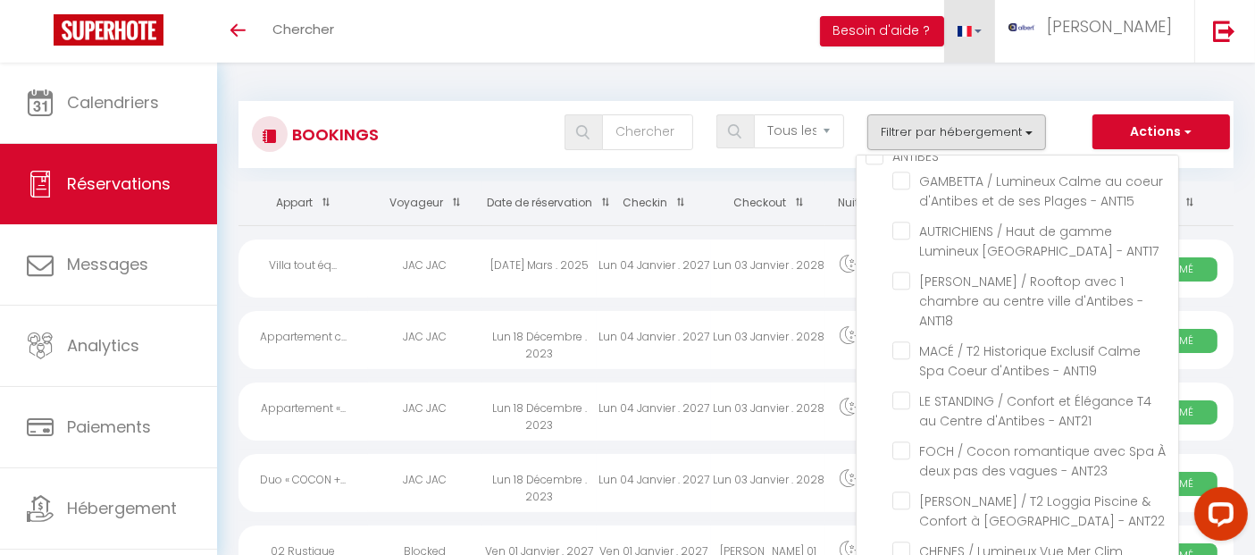
scroll to position [40309, 0]
